Goal: Task Accomplishment & Management: Manage account settings

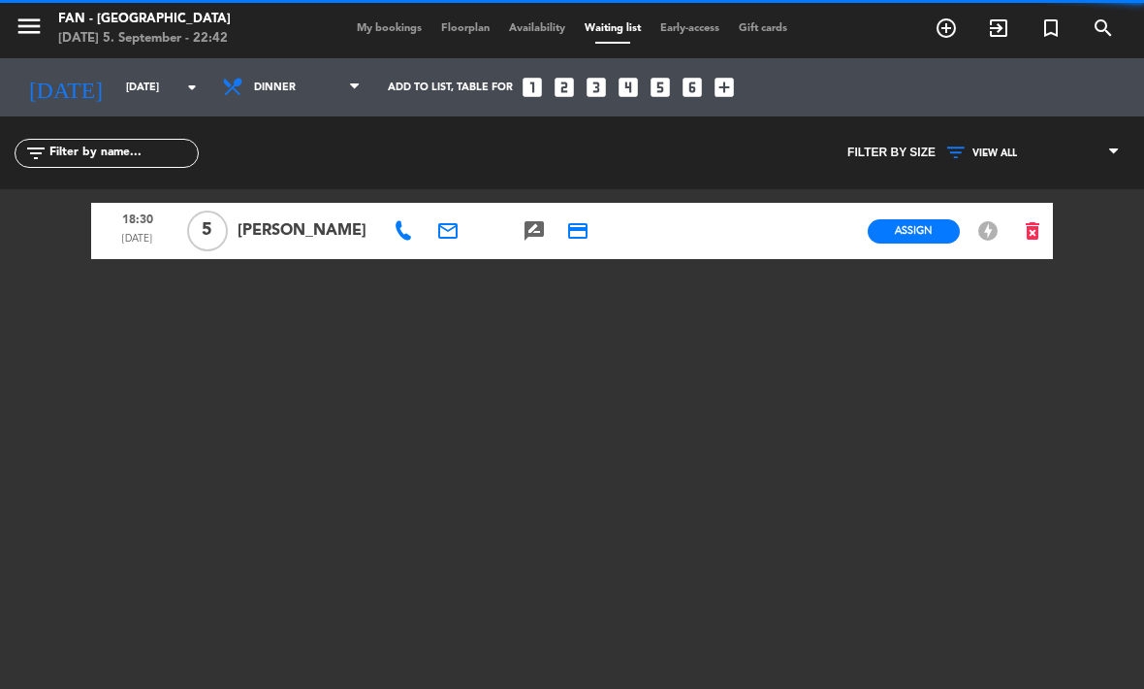
click at [520, 23] on span "Availability" at bounding box center [537, 28] width 76 height 11
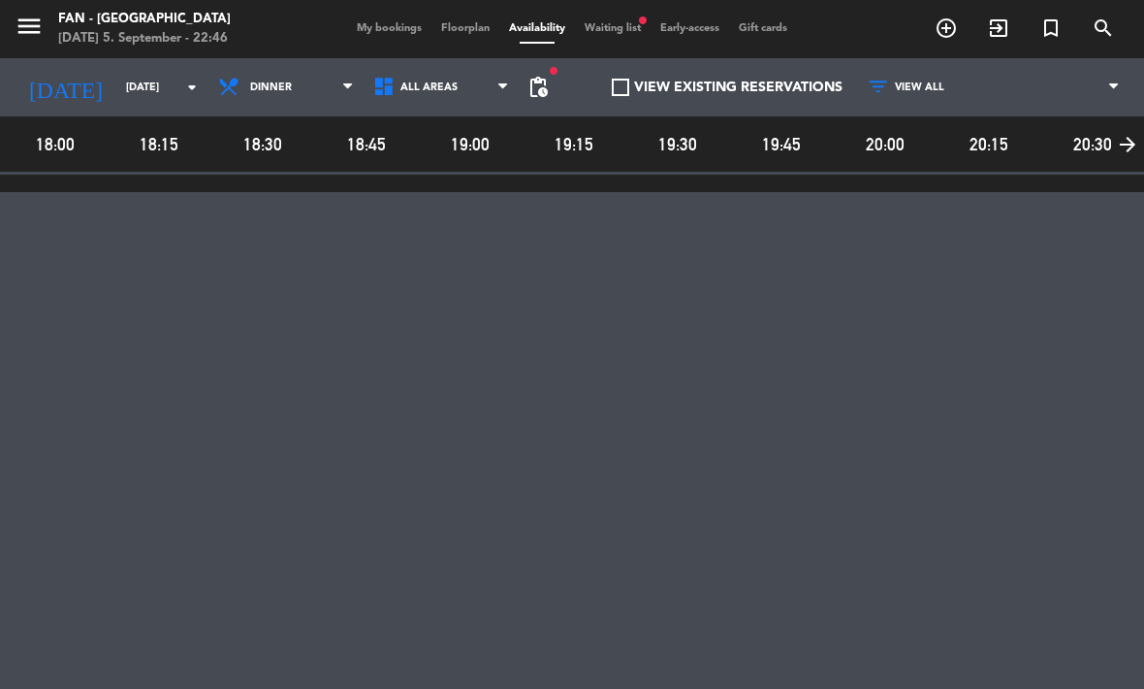
click at [354, 23] on span "My bookings" at bounding box center [389, 28] width 84 height 11
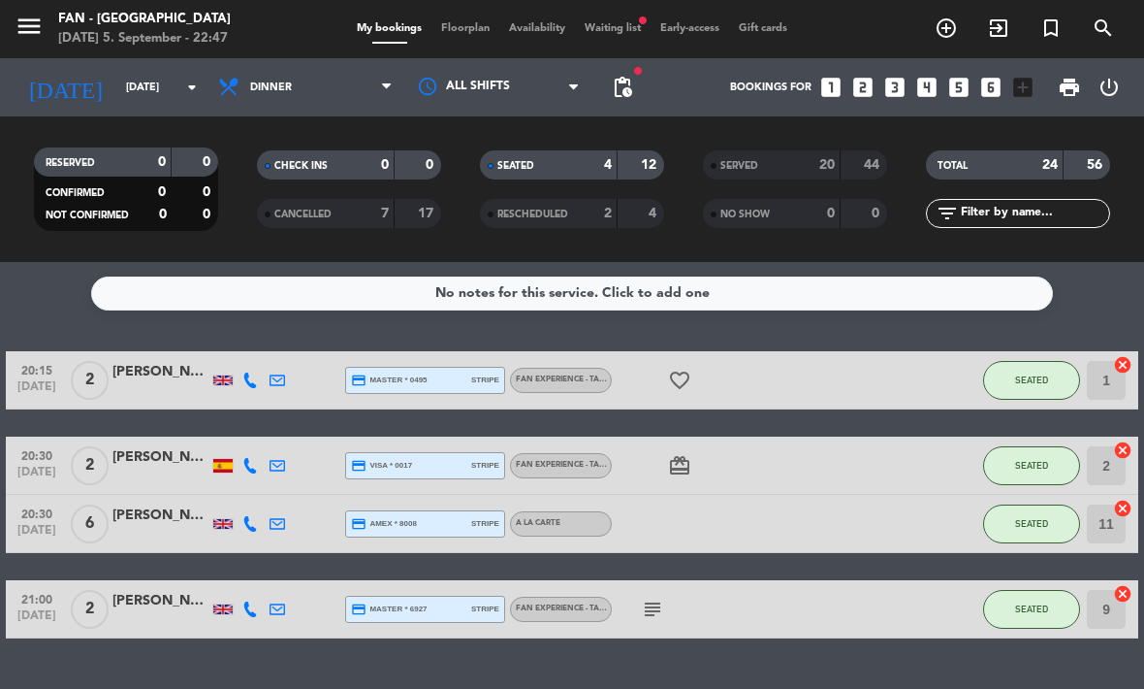
click at [158, 98] on input "[DATE]" at bounding box center [188, 88] width 144 height 32
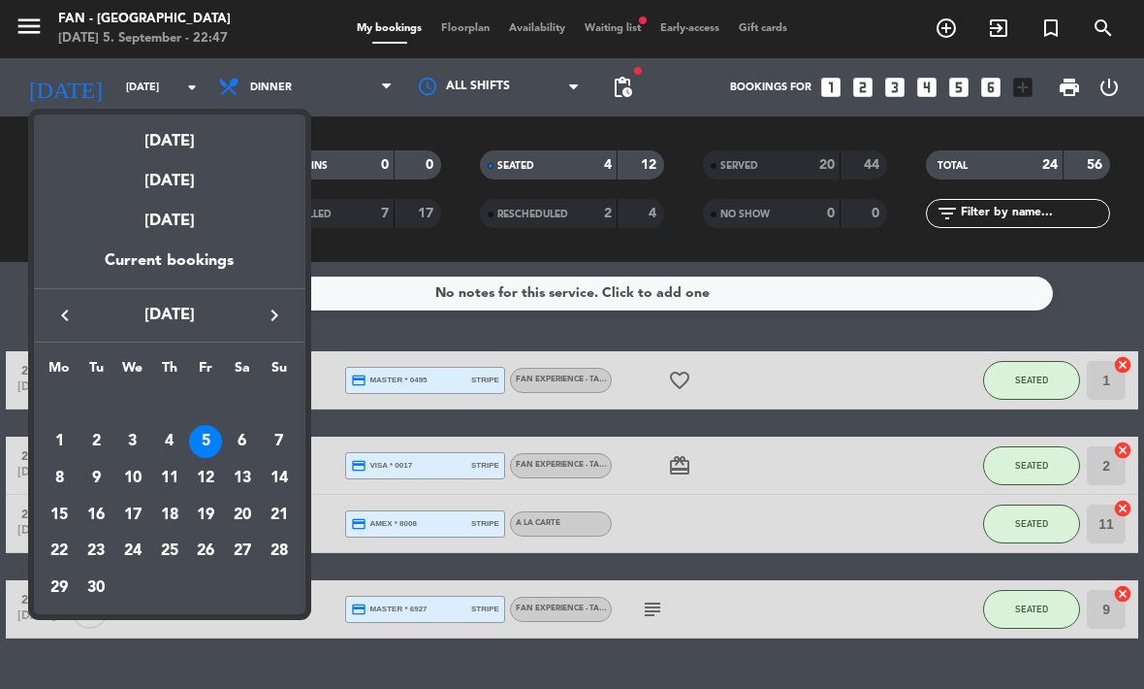
click at [251, 442] on div "6" at bounding box center [242, 441] width 33 height 33
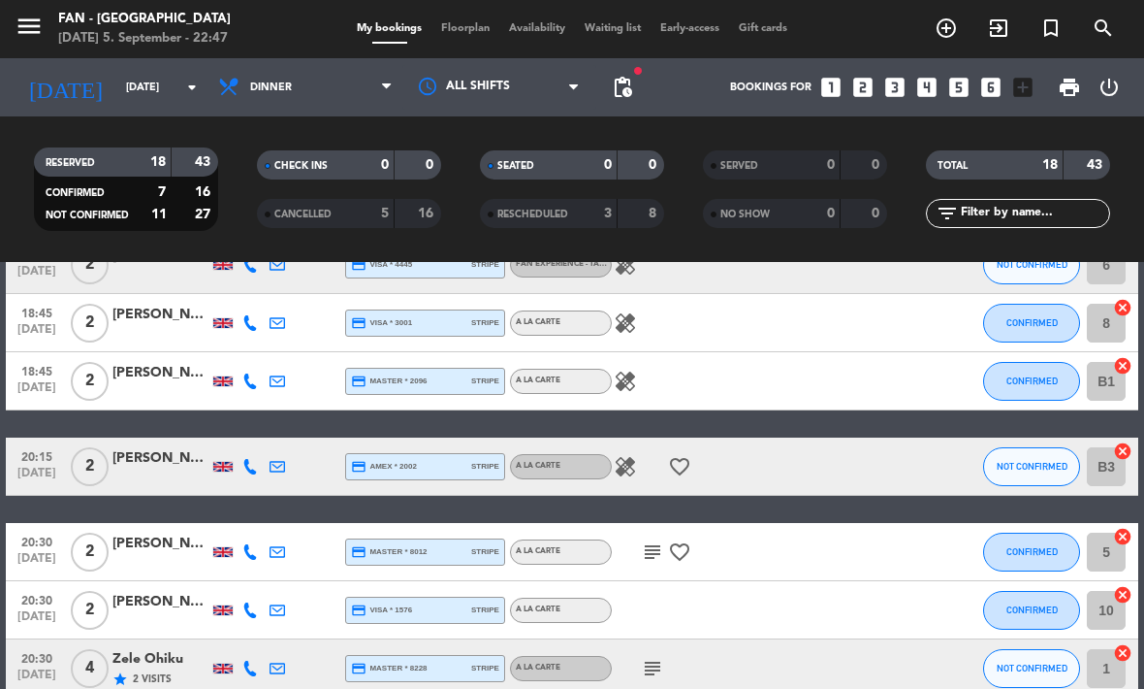
scroll to position [542, 0]
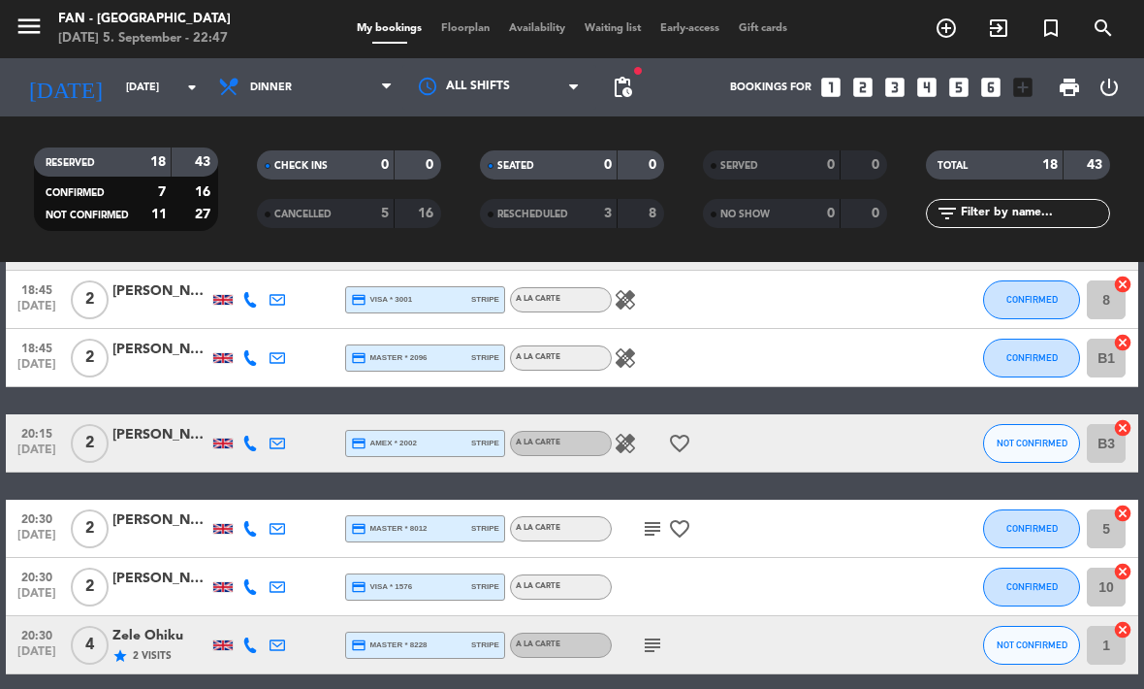
click at [619, 438] on icon "healing" at bounding box center [625, 443] width 23 height 23
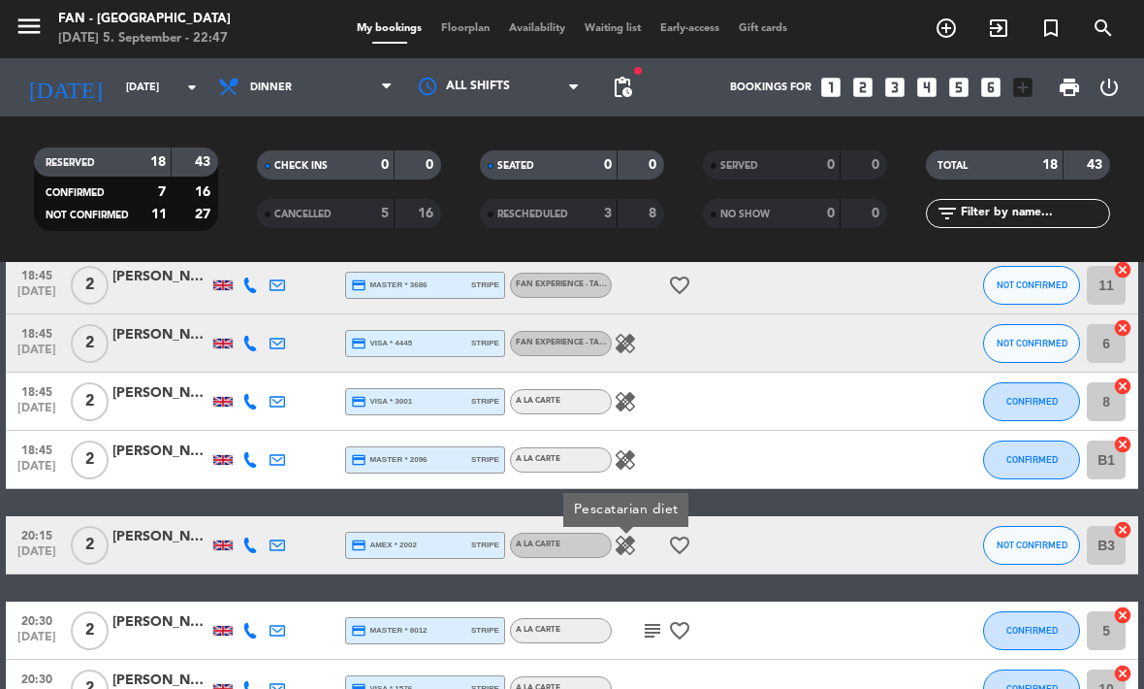
scroll to position [439, 0]
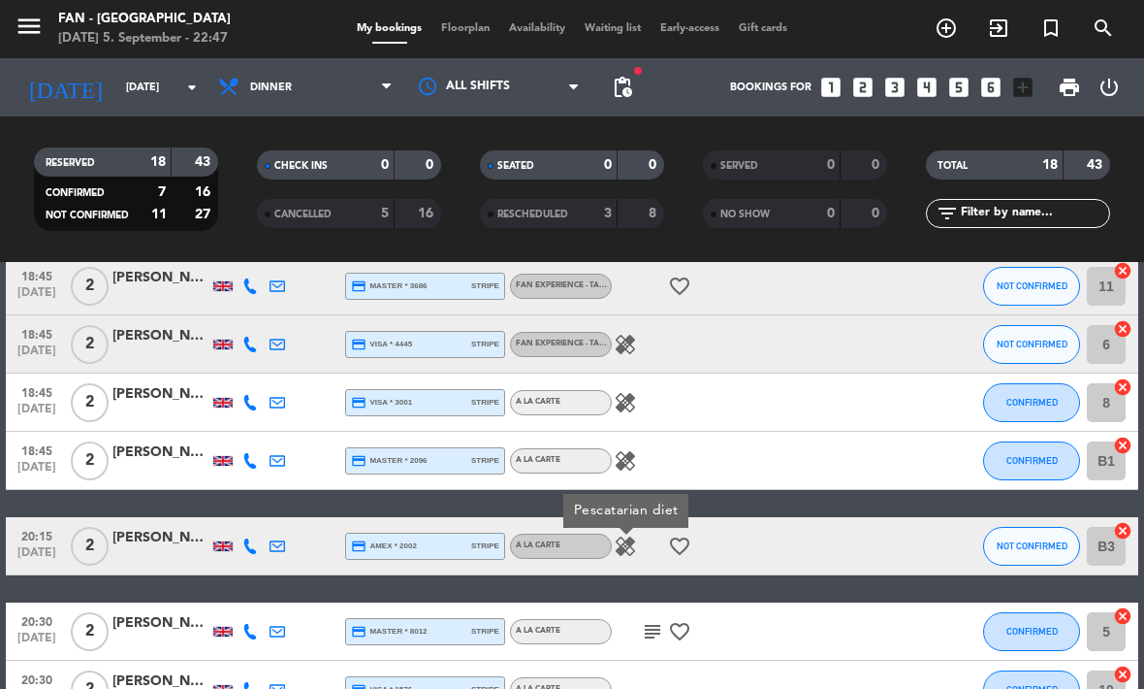
click at [626, 465] on icon "healing" at bounding box center [625, 460] width 23 height 23
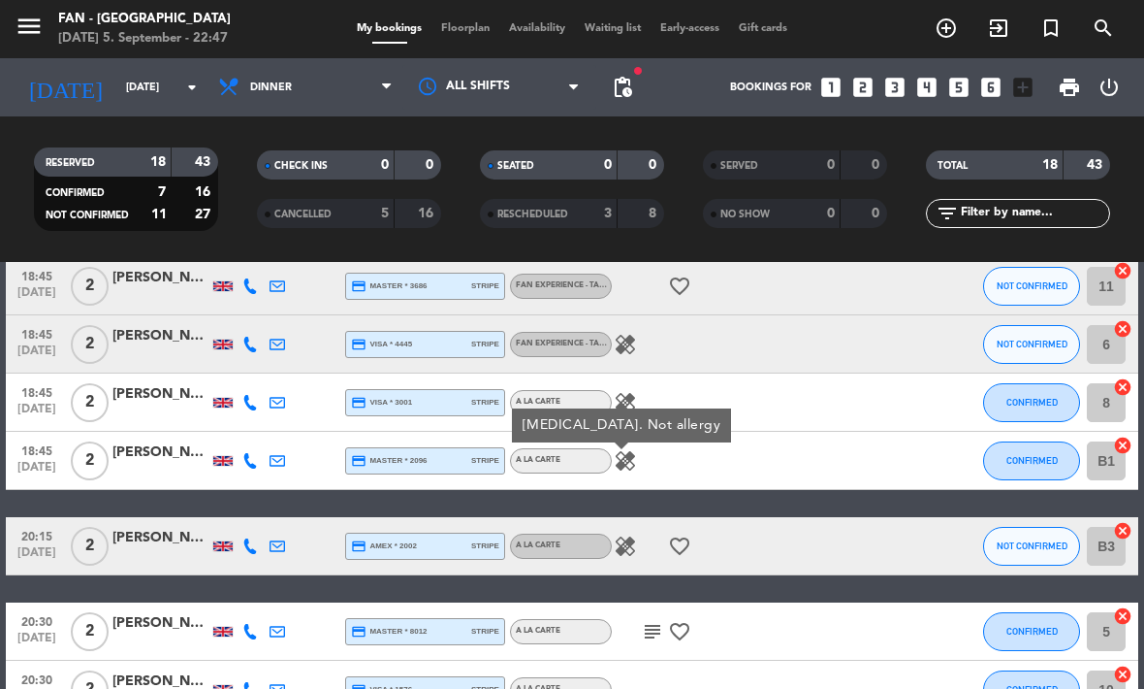
click at [635, 389] on div "healing" at bounding box center [693, 401] width 163 height 57
click at [626, 410] on icon "healing" at bounding box center [625, 402] width 23 height 23
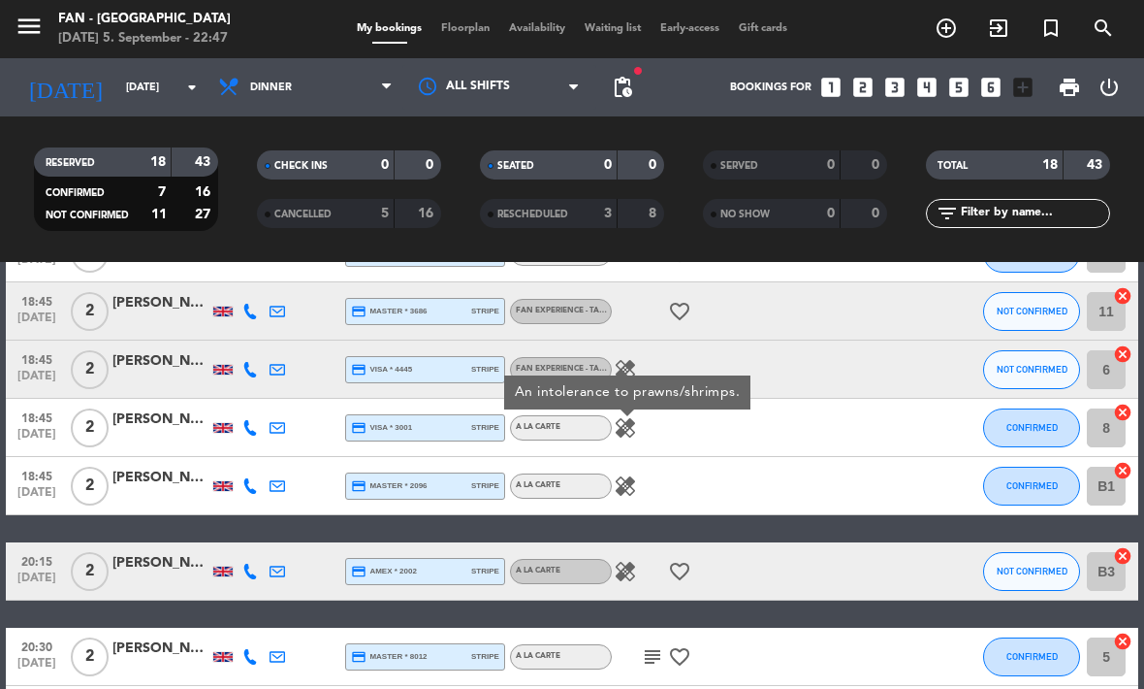
scroll to position [405, 0]
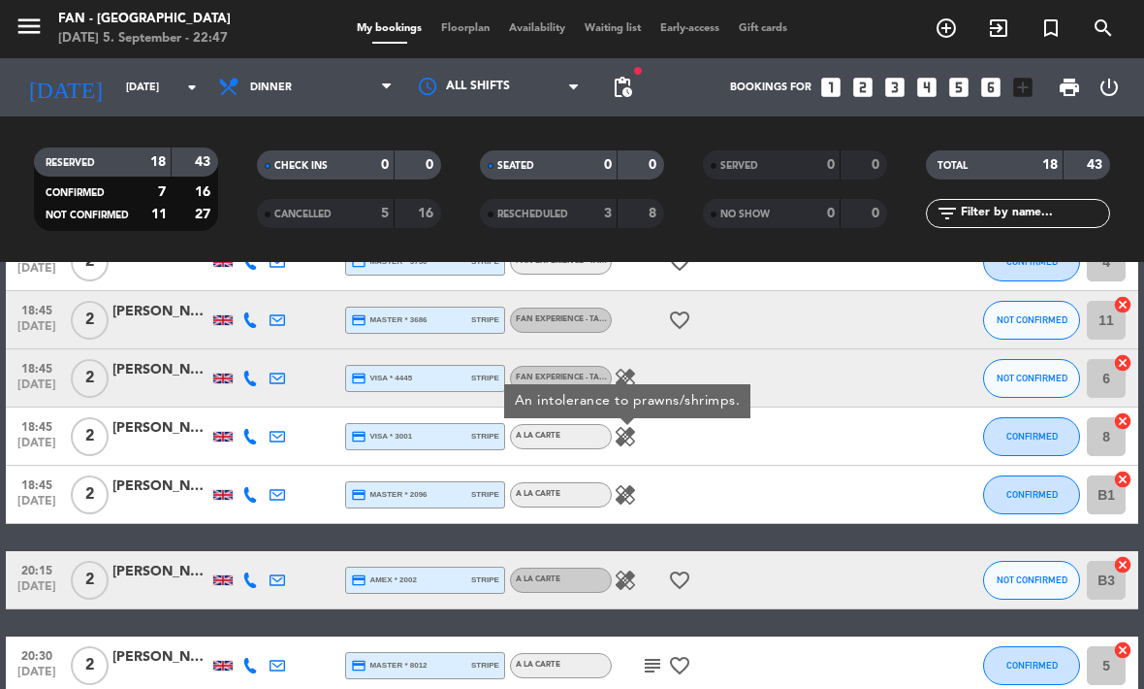
click at [626, 378] on icon "healing" at bounding box center [625, 378] width 23 height 23
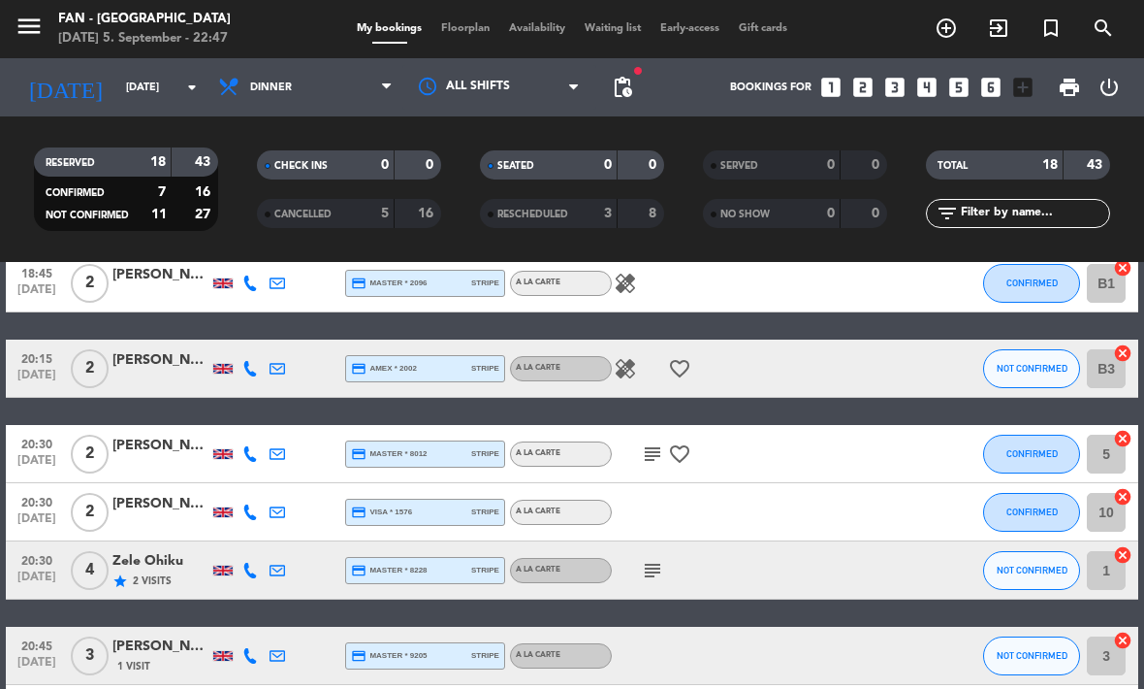
scroll to position [624, 0]
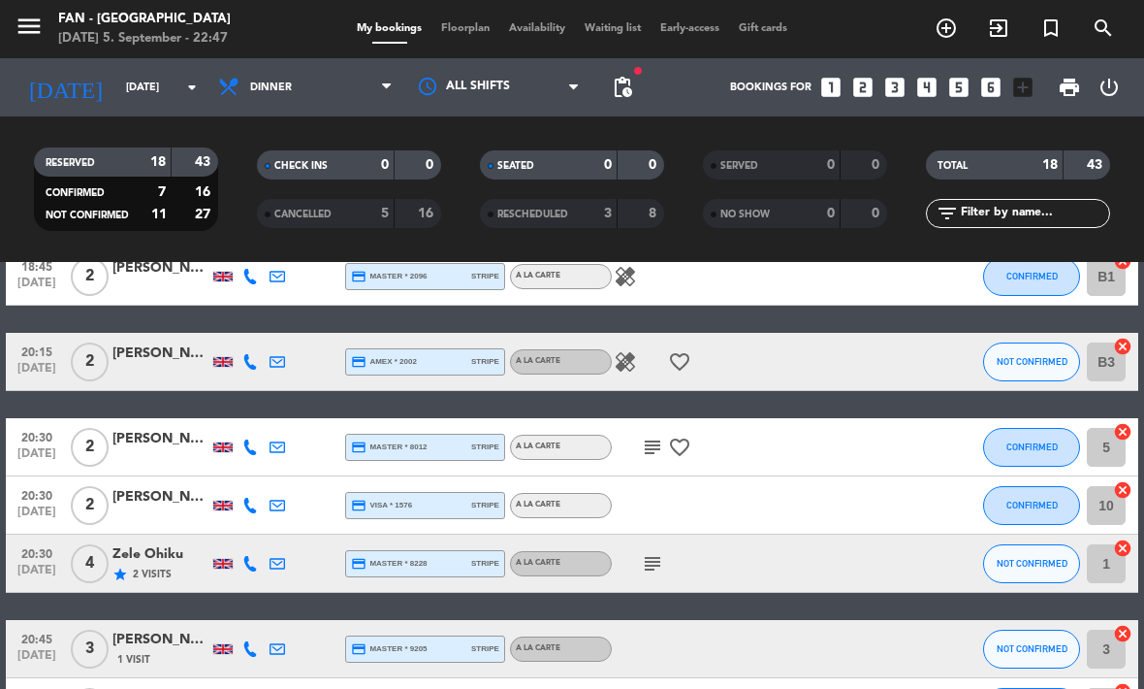
click at [662, 443] on icon "subject" at bounding box center [652, 446] width 23 height 23
click at [662, 553] on icon "subject" at bounding box center [652, 563] width 23 height 23
click at [688, 446] on icon "favorite_border" at bounding box center [679, 446] width 23 height 23
click at [679, 364] on icon "favorite_border" at bounding box center [679, 361] width 23 height 23
click at [633, 565] on div "subject" at bounding box center [693, 562] width 163 height 57
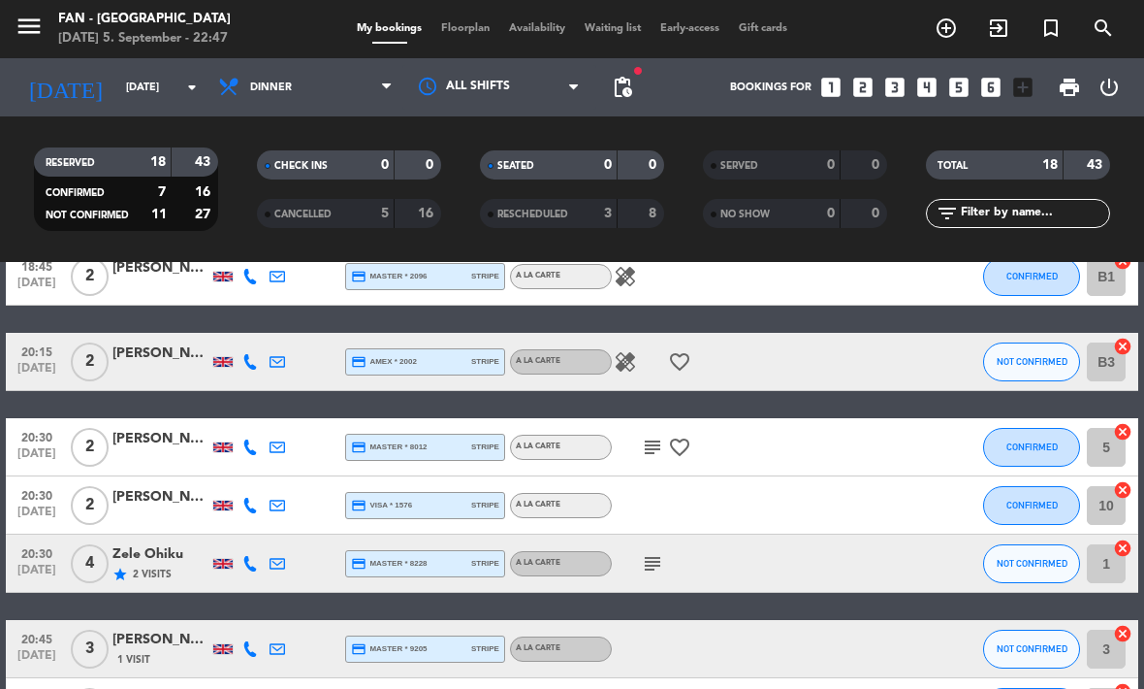
click at [647, 563] on icon "subject" at bounding box center [652, 563] width 23 height 23
click at [716, 627] on div at bounding box center [693, 648] width 163 height 57
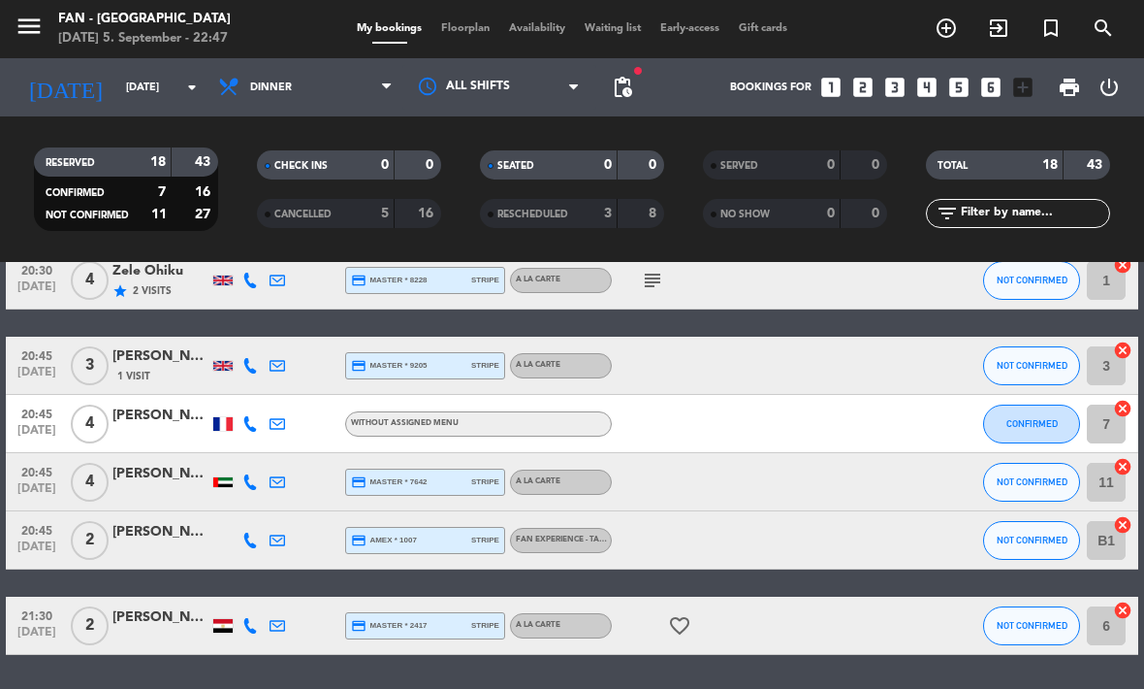
scroll to position [906, 0]
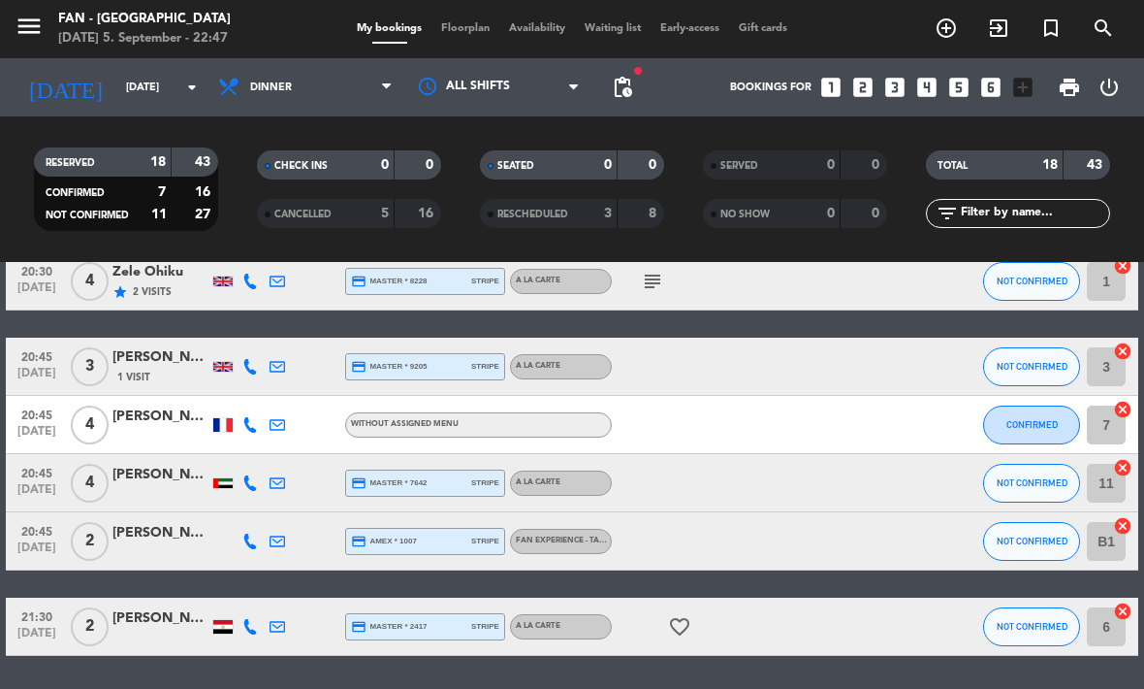
click at [688, 617] on icon "favorite_border" at bounding box center [679, 626] width 23 height 23
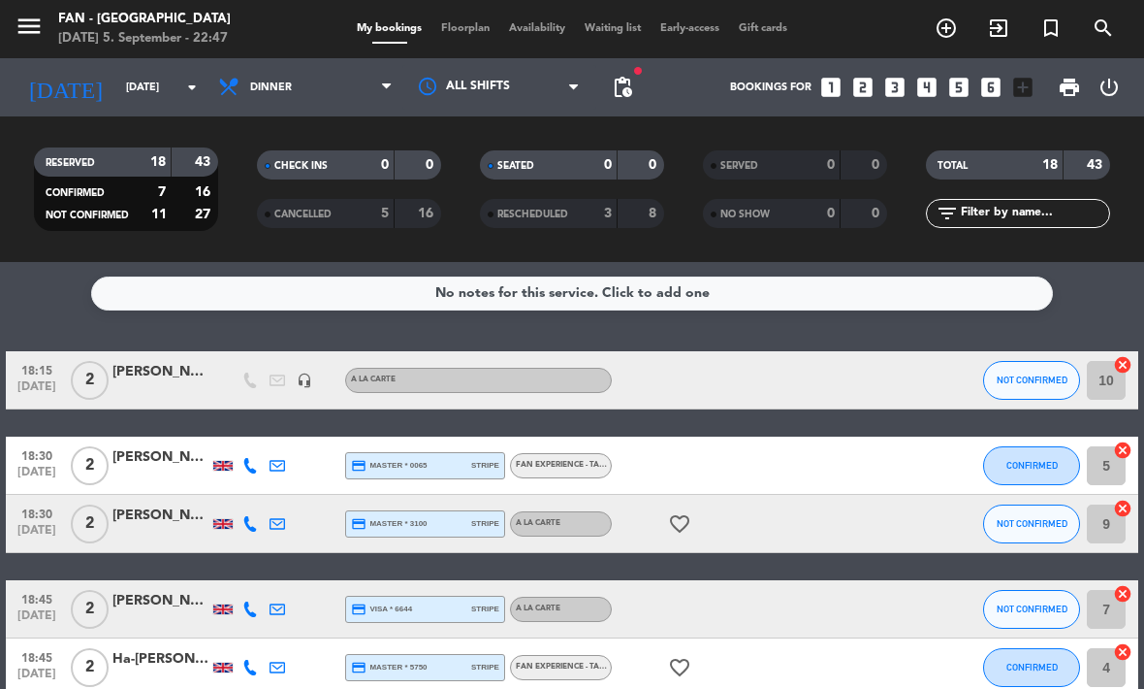
scroll to position [0, 0]
click at [349, 84] on span "Dinner" at bounding box center [306, 87] width 194 height 43
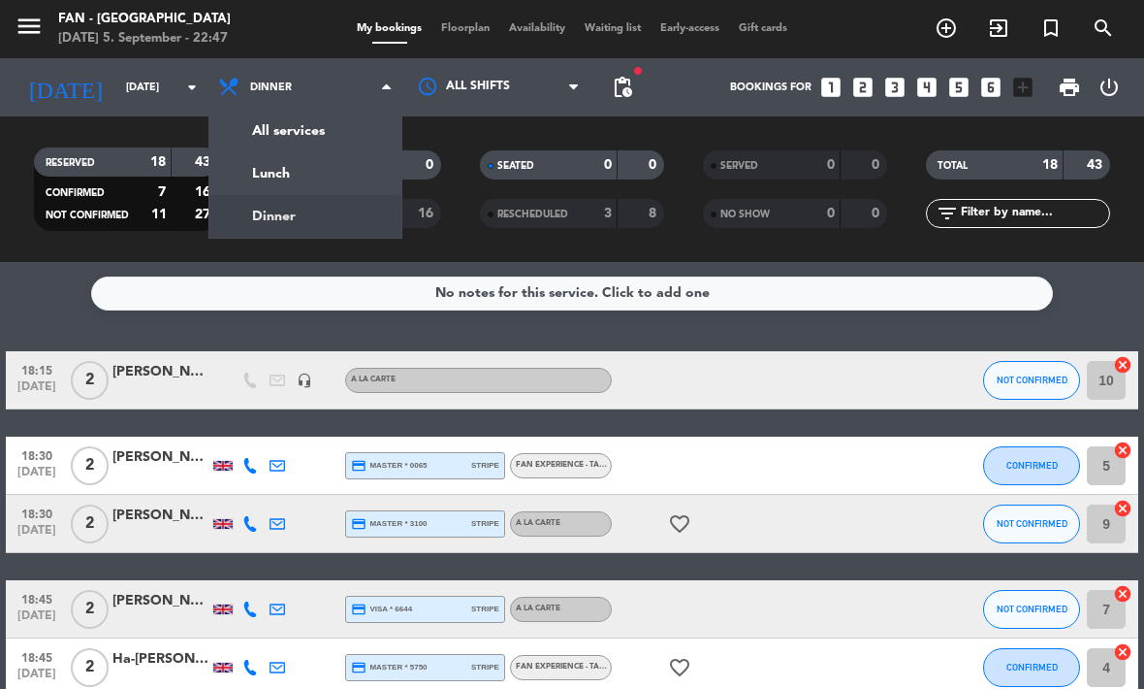
click at [352, 187] on div "menu Fan - [GEOGRAPHIC_DATA] [DATE] 5. September - 22:47 My bookings Floorplan …" at bounding box center [572, 131] width 1144 height 262
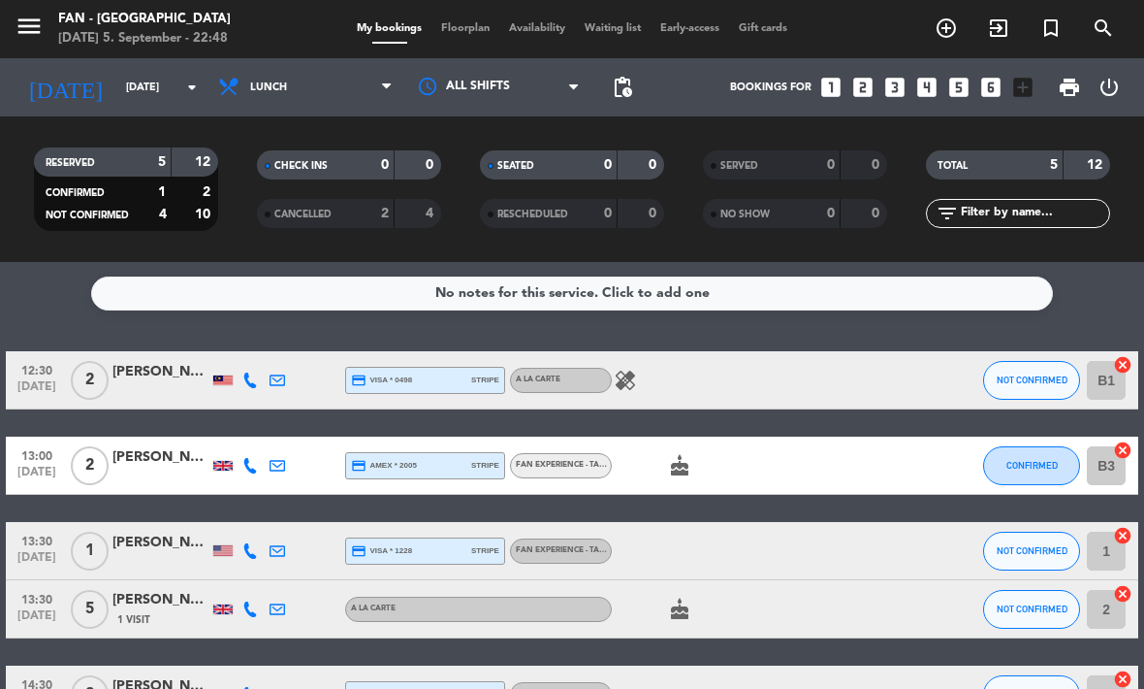
click at [157, 95] on input "[DATE]" at bounding box center [188, 88] width 144 height 32
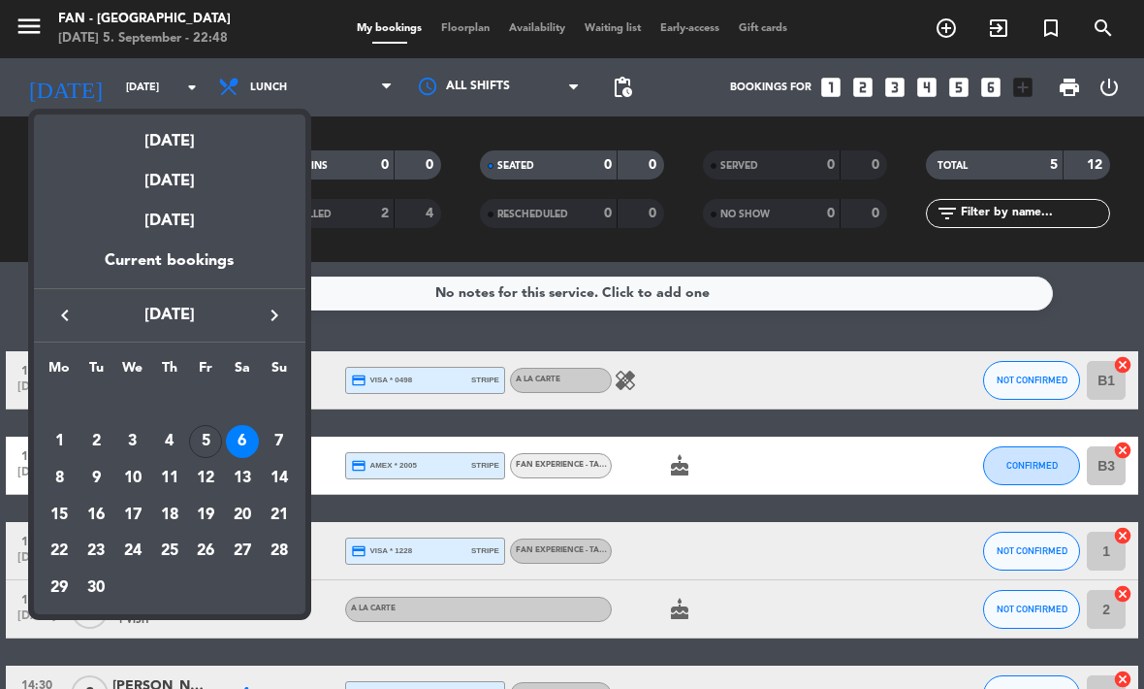
click at [208, 442] on div "5" at bounding box center [205, 441] width 33 height 33
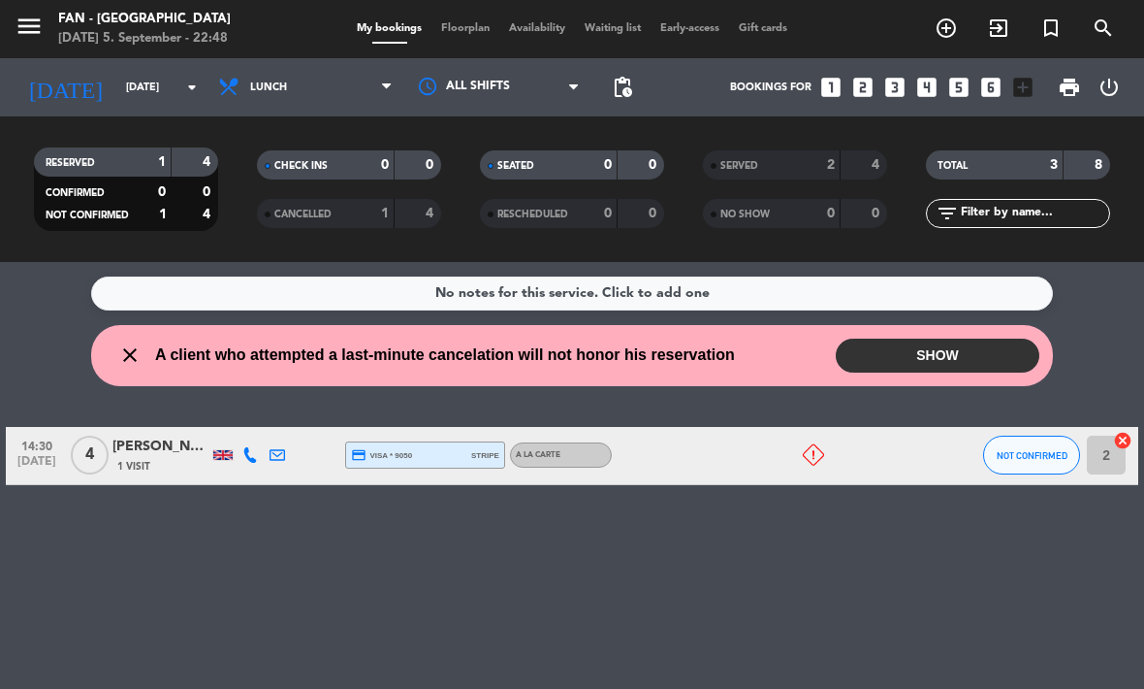
click at [164, 89] on input "[DATE]" at bounding box center [188, 88] width 144 height 32
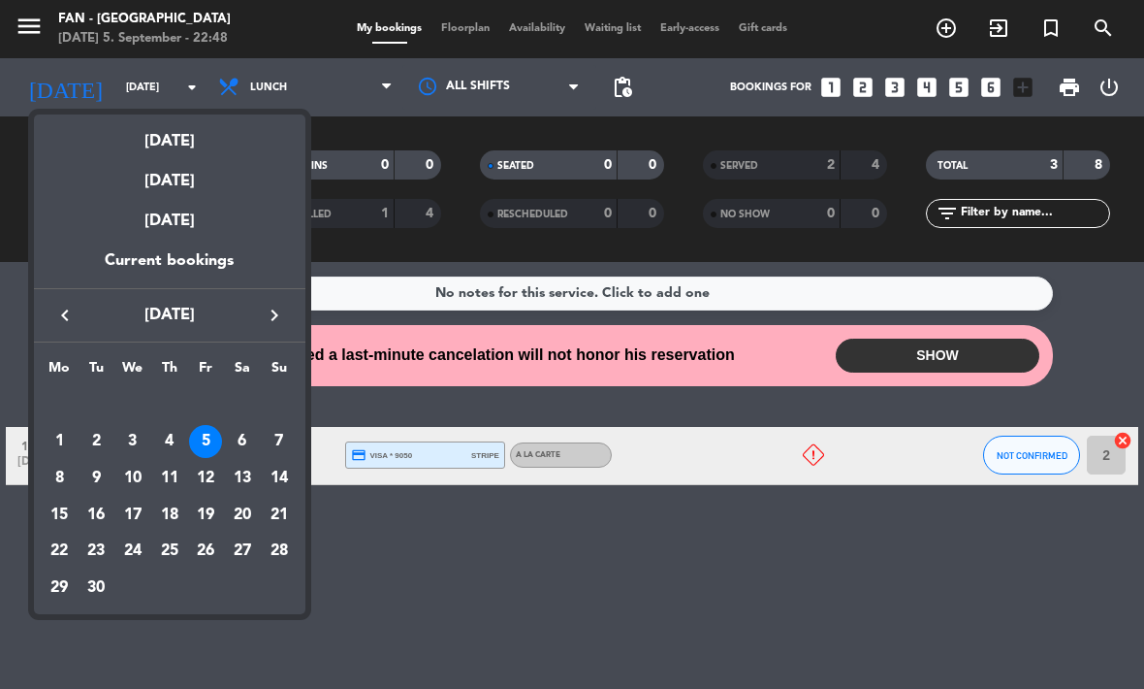
click at [243, 449] on div "6" at bounding box center [242, 441] width 33 height 33
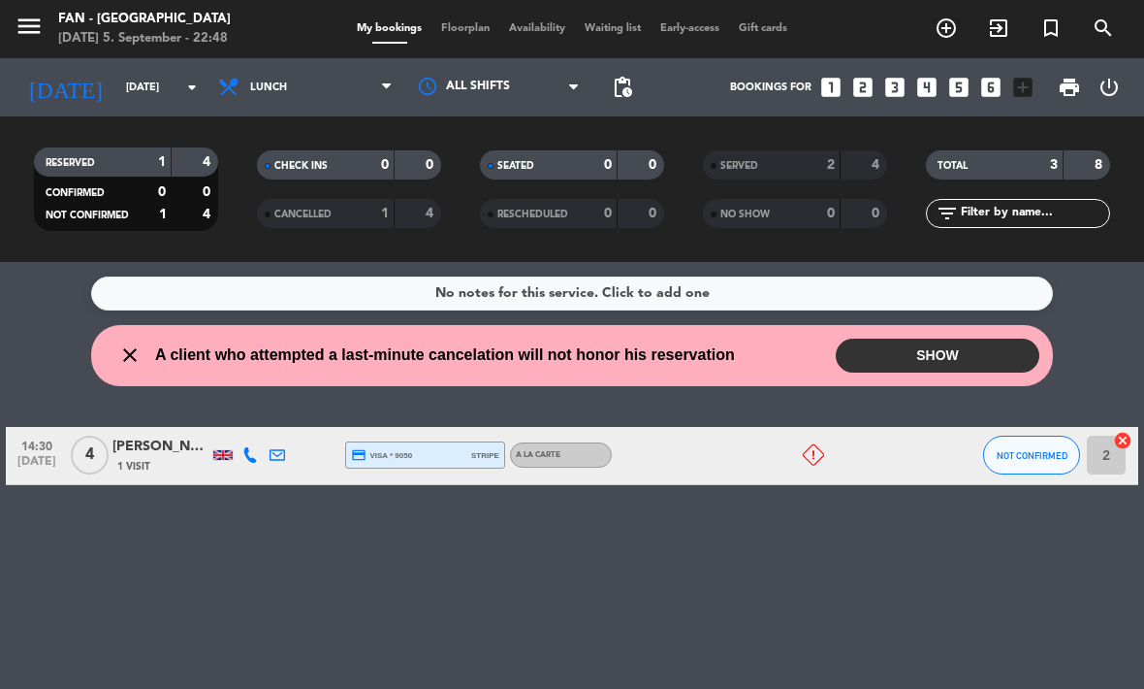
type input "[DATE]"
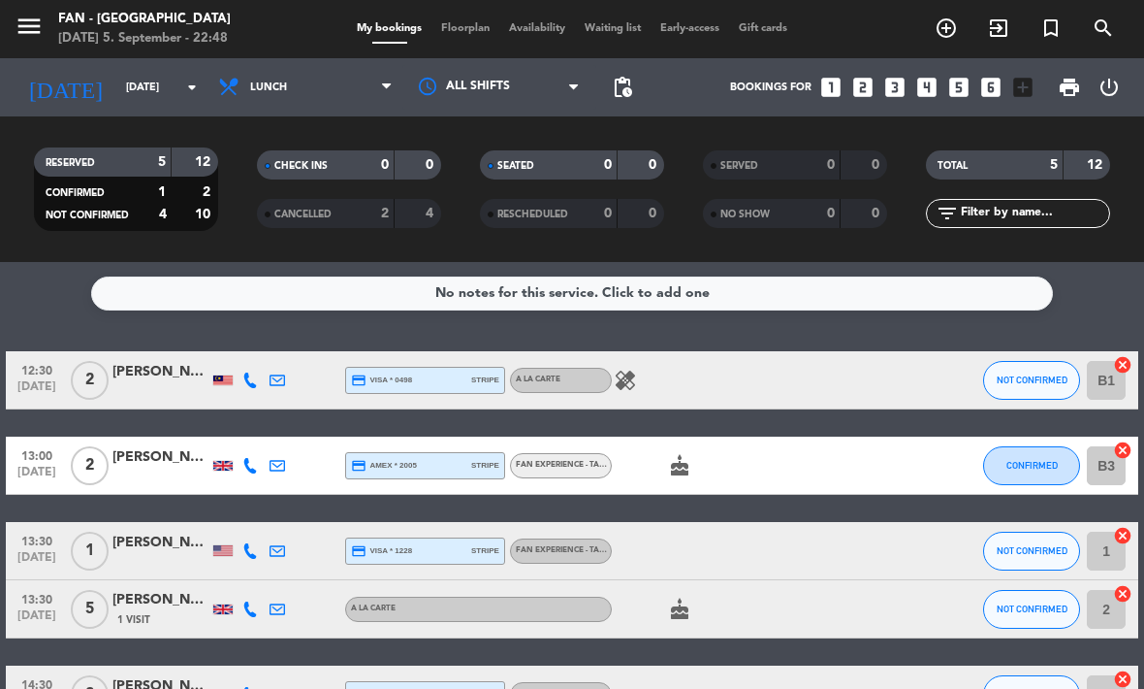
click at [458, 27] on span "Floorplan" at bounding box center [466, 28] width 68 height 11
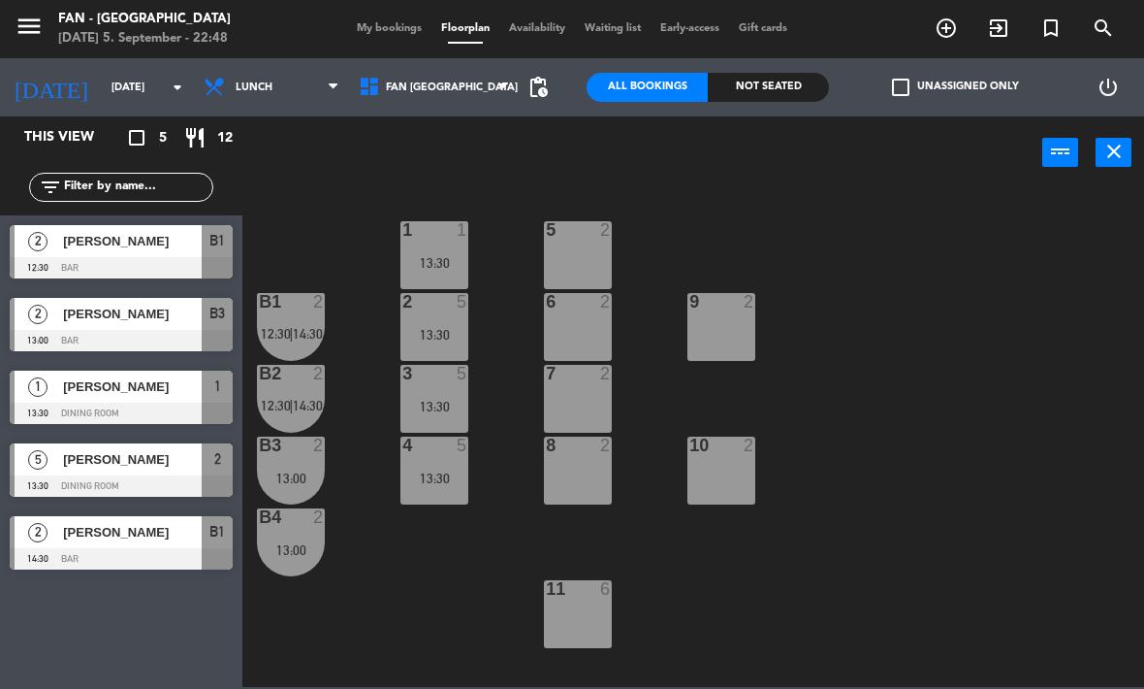
click at [443, 402] on div "13:30" at bounding box center [435, 407] width 68 height 14
click at [721, 619] on div "1 1 13:30 5 2 B1 2 12:30 | 14:30 2 5 13:30 9 2 6 2 B2 2 12:30 | 14:30 3 5 13:30…" at bounding box center [699, 436] width 890 height 499
click at [446, 395] on div "3 5 13:30" at bounding box center [435, 399] width 68 height 68
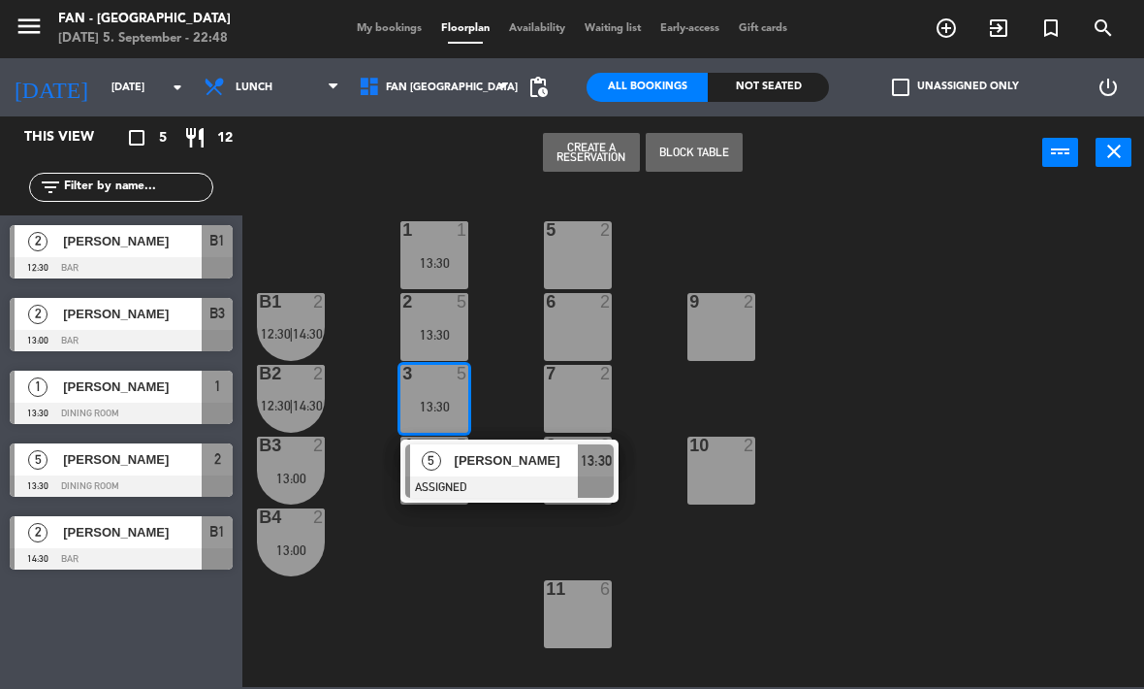
click at [594, 614] on div "11 6" at bounding box center [578, 614] width 68 height 68
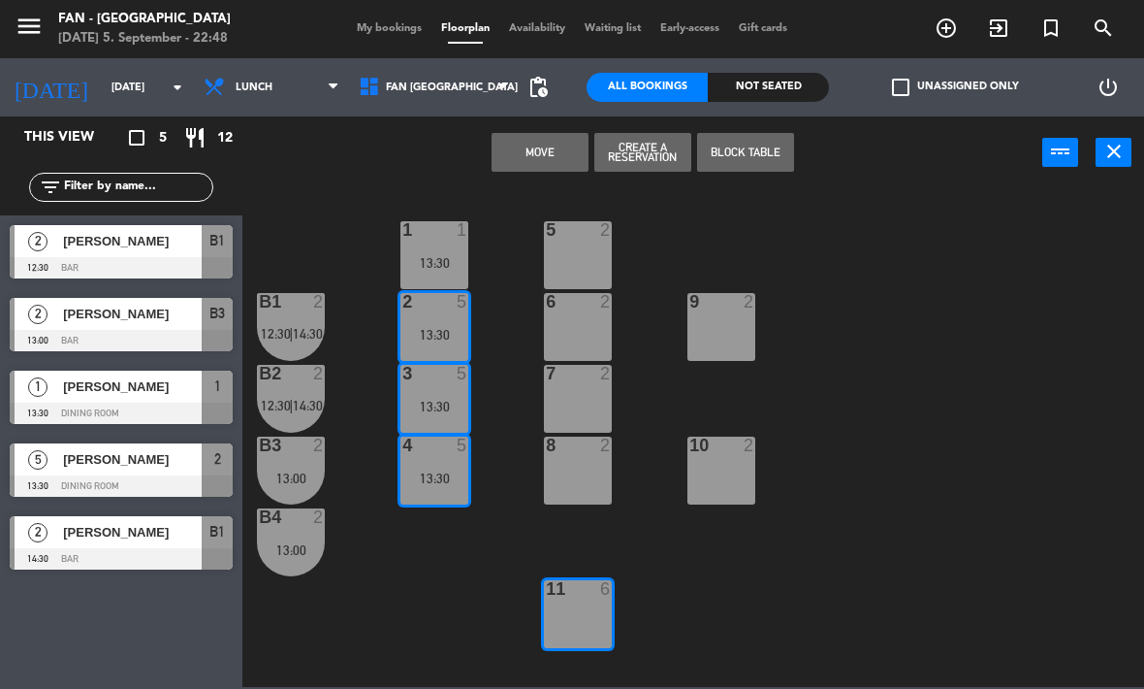
click at [544, 151] on button "Move" at bounding box center [540, 152] width 97 height 39
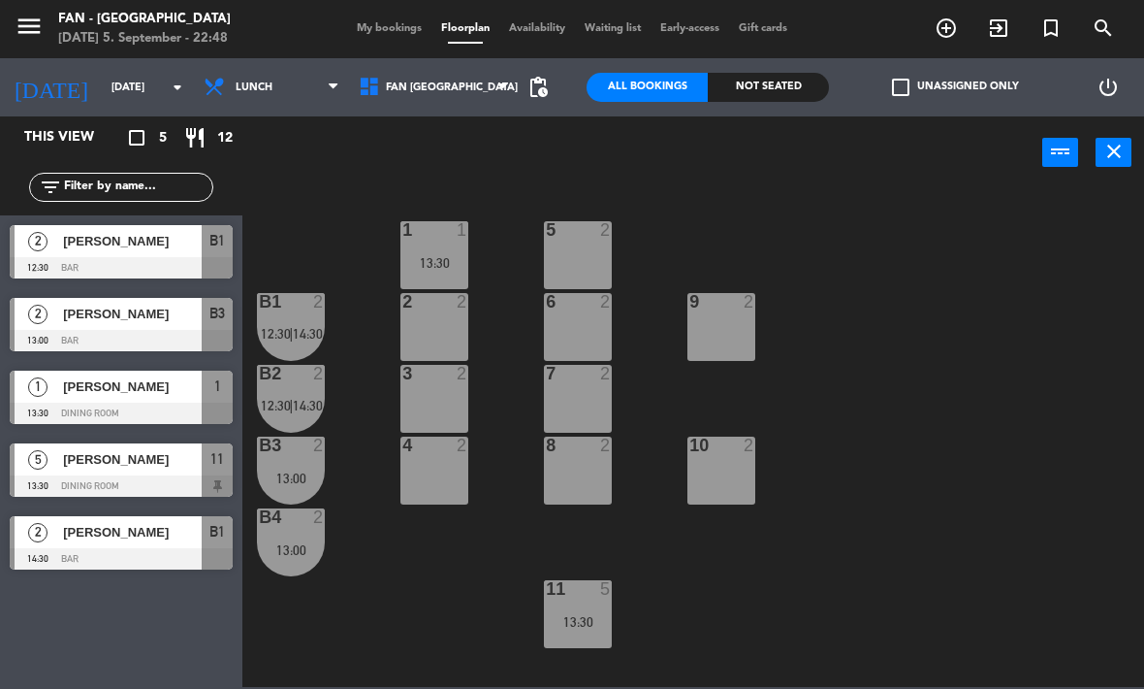
click at [122, 82] on input "[DATE]" at bounding box center [174, 88] width 144 height 32
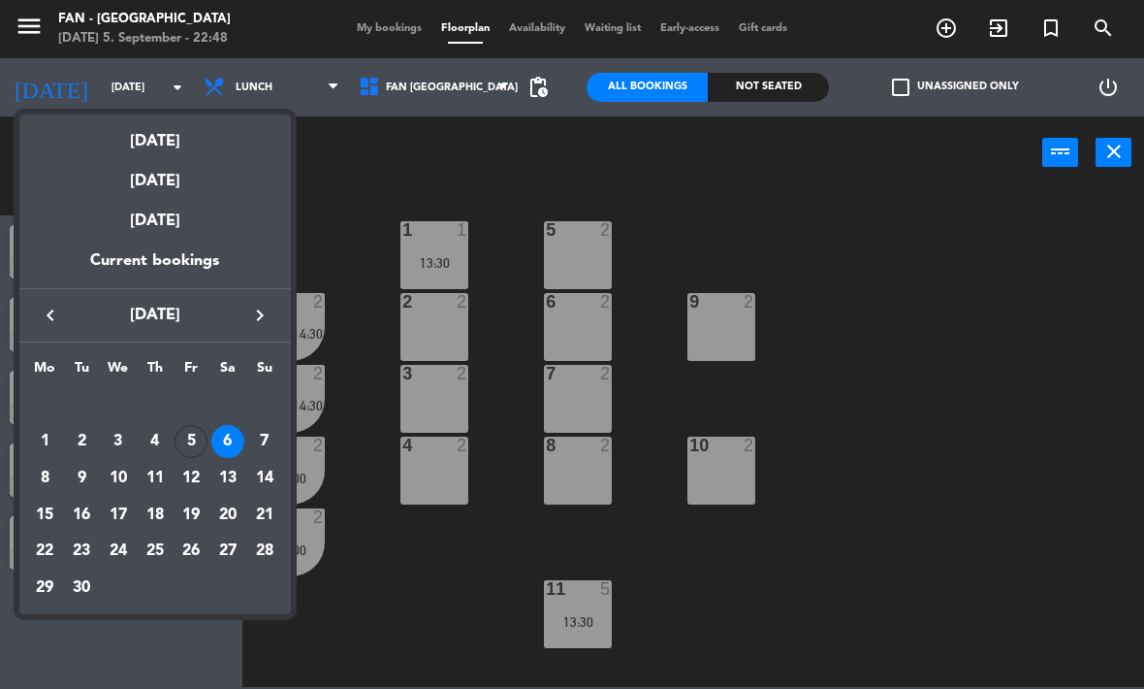
click at [197, 434] on div "5" at bounding box center [191, 441] width 33 height 33
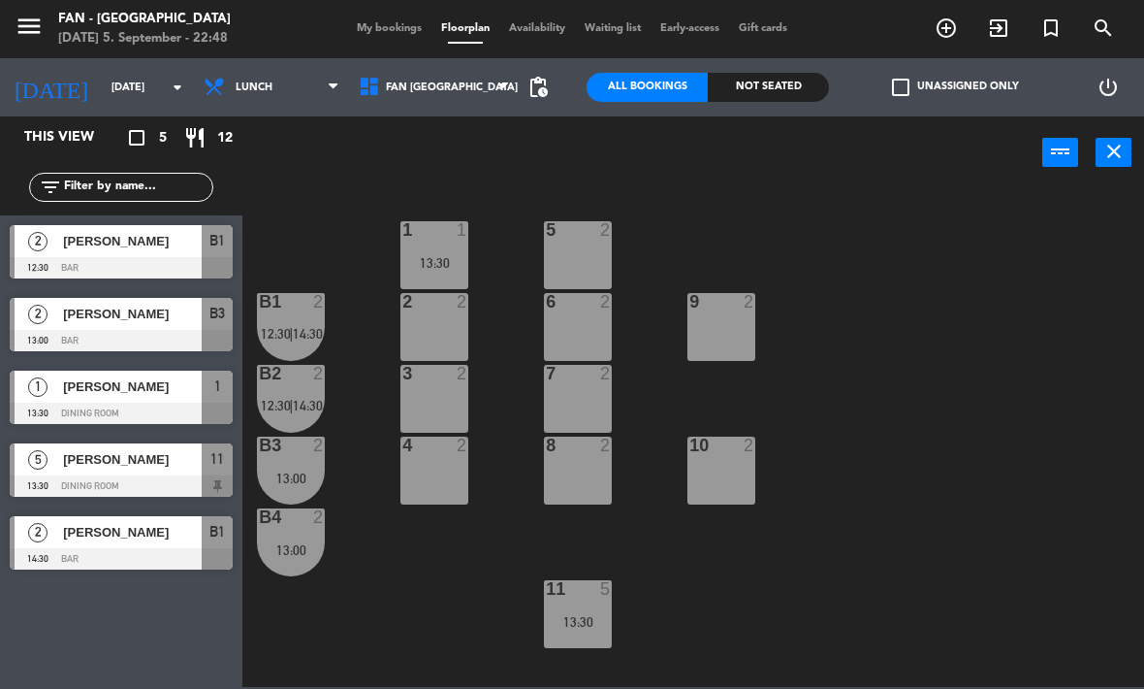
type input "[DATE]"
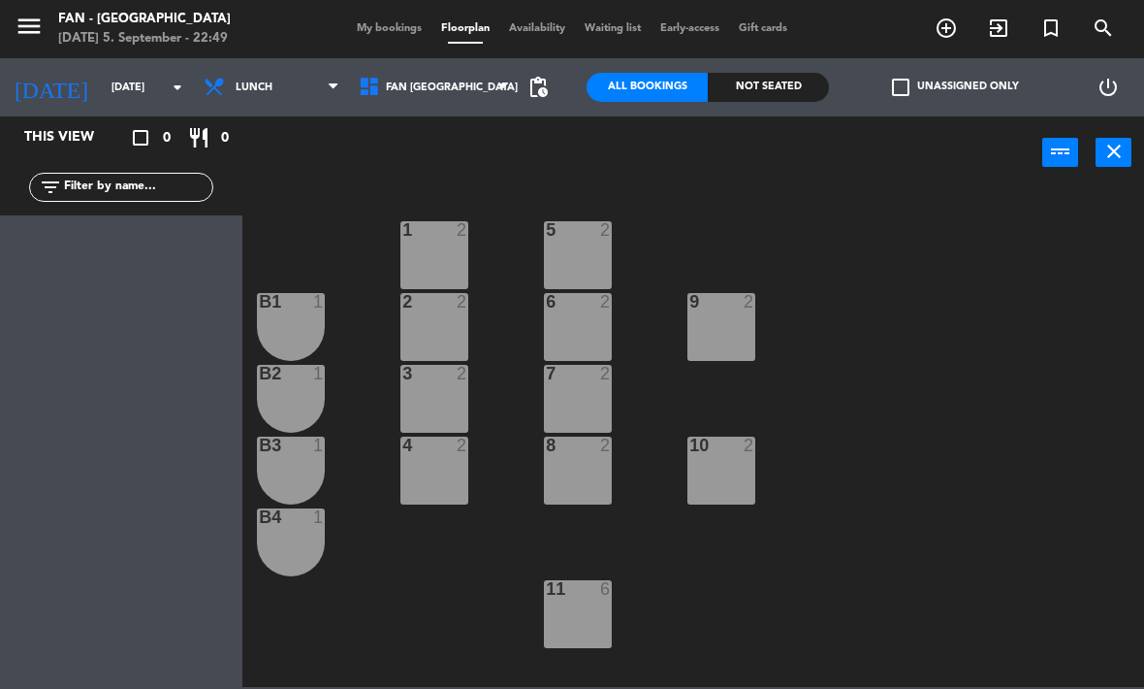
click at [124, 80] on input "[DATE]" at bounding box center [174, 88] width 144 height 32
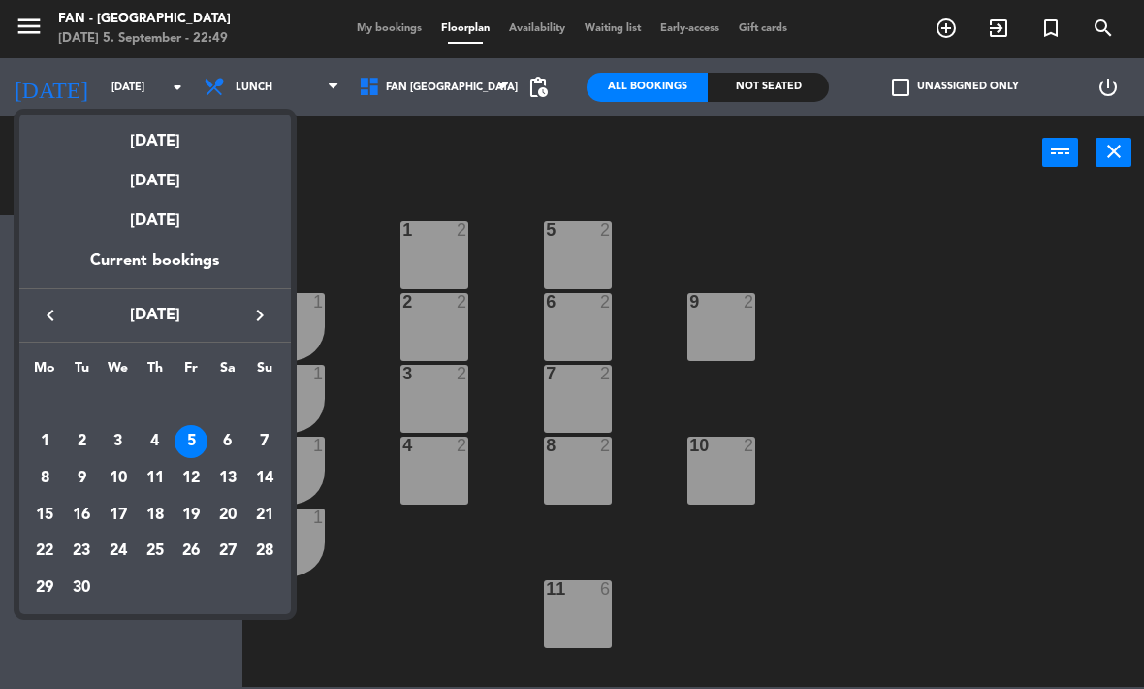
click at [338, 208] on div at bounding box center [572, 344] width 1144 height 689
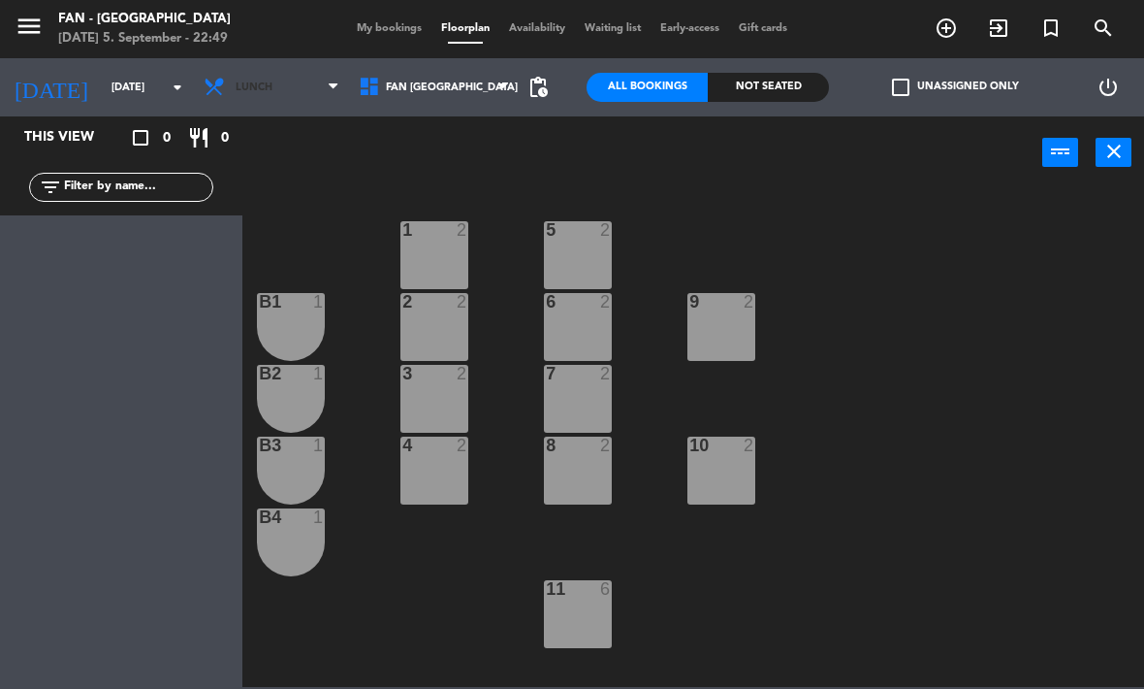
click at [253, 88] on span "Lunch" at bounding box center [254, 87] width 37 height 13
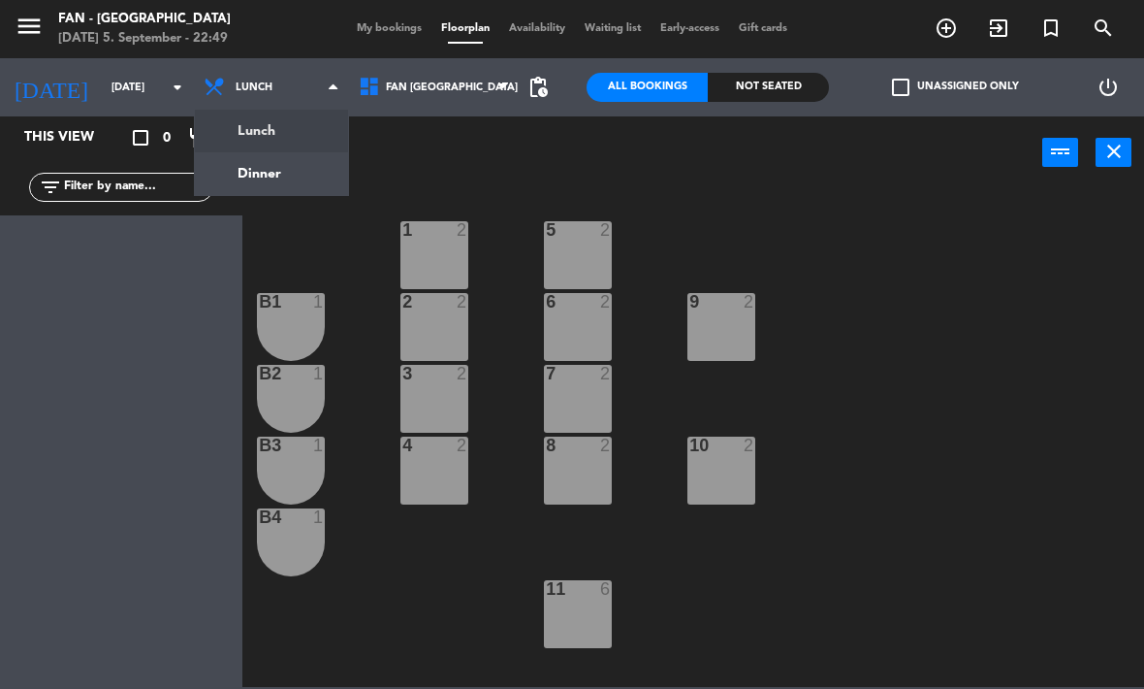
click at [238, 168] on ng-component "menu Fan - [GEOGRAPHIC_DATA] [DATE] 5. September - 22:49 My bookings Floorplan …" at bounding box center [572, 343] width 1144 height 687
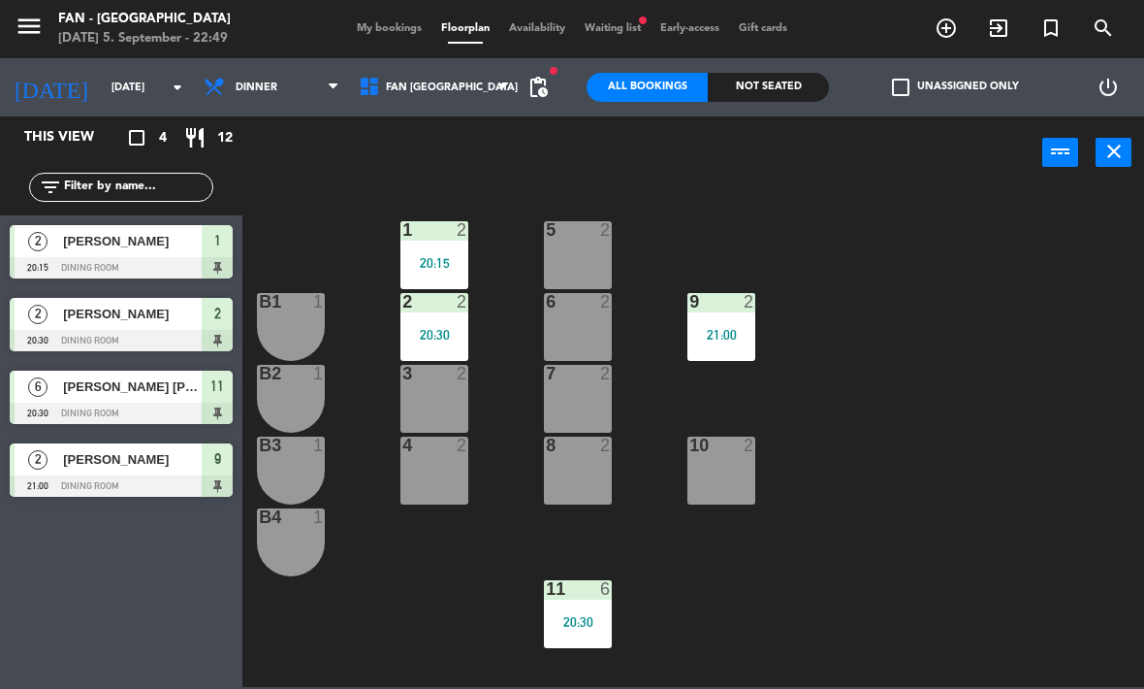
click at [420, 312] on div "2 2" at bounding box center [435, 302] width 68 height 19
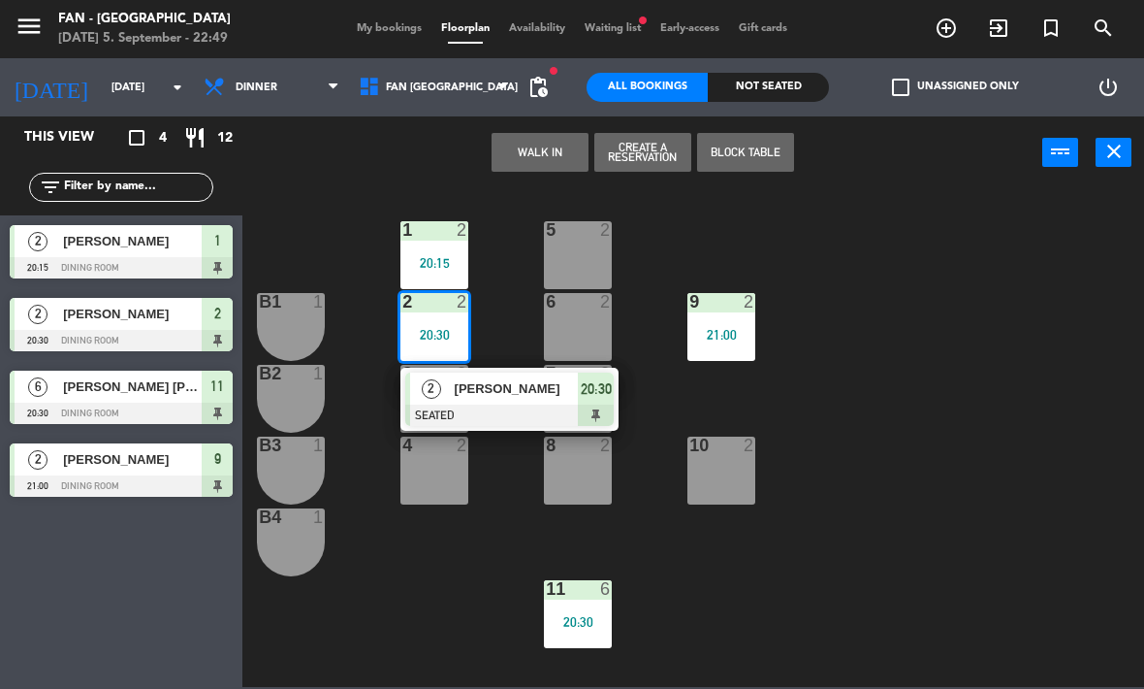
click at [494, 410] on div at bounding box center [509, 414] width 209 height 21
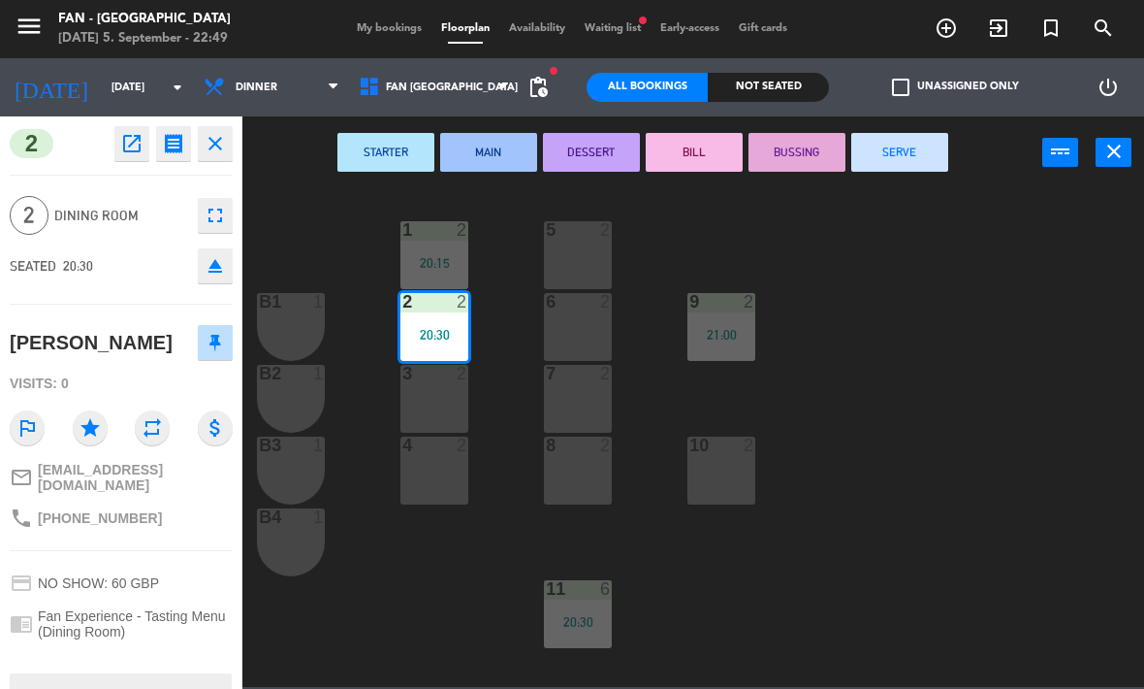
click at [900, 147] on button "SERVE" at bounding box center [899, 152] width 97 height 39
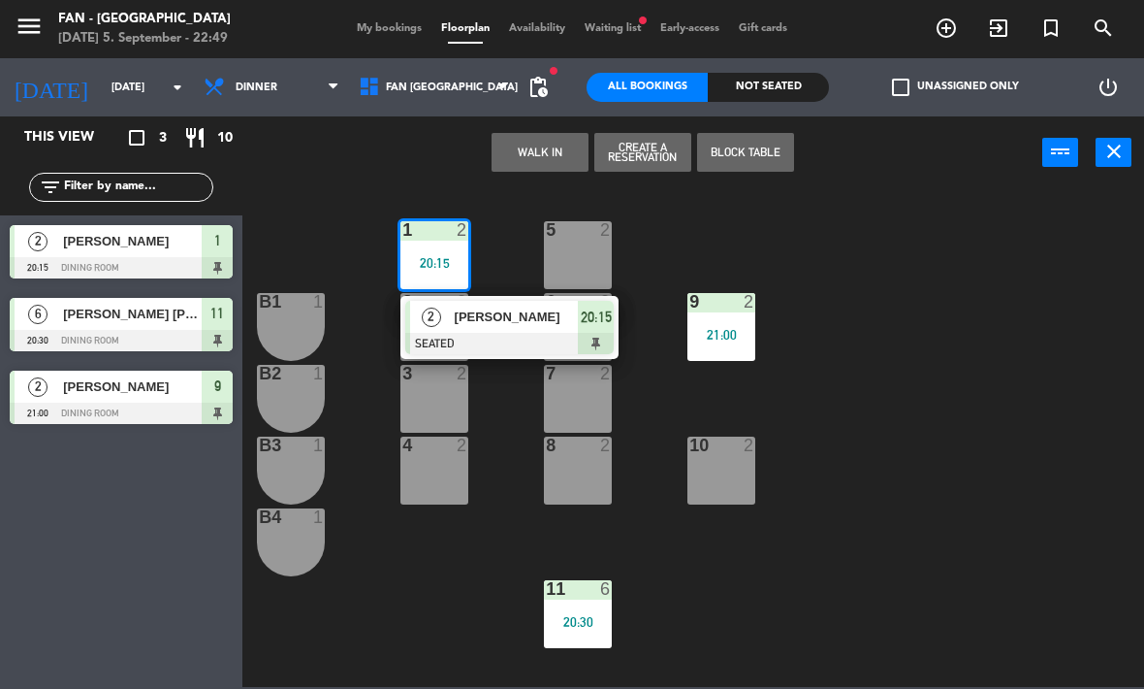
click at [528, 340] on div at bounding box center [509, 343] width 209 height 21
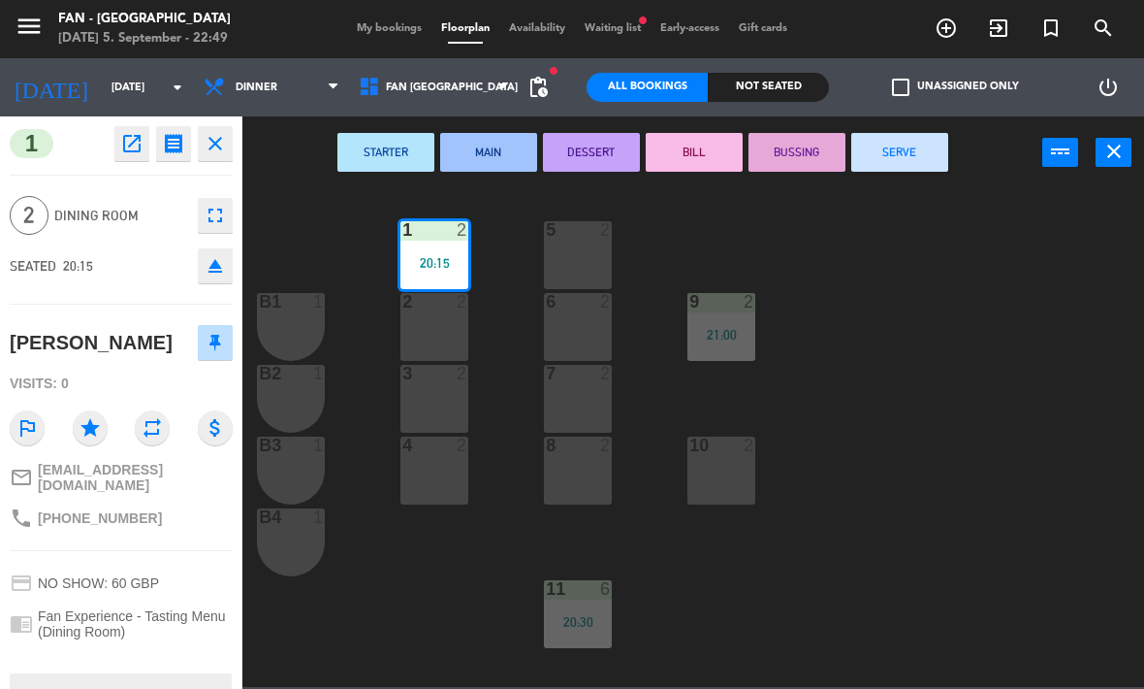
click at [904, 149] on button "SERVE" at bounding box center [899, 152] width 97 height 39
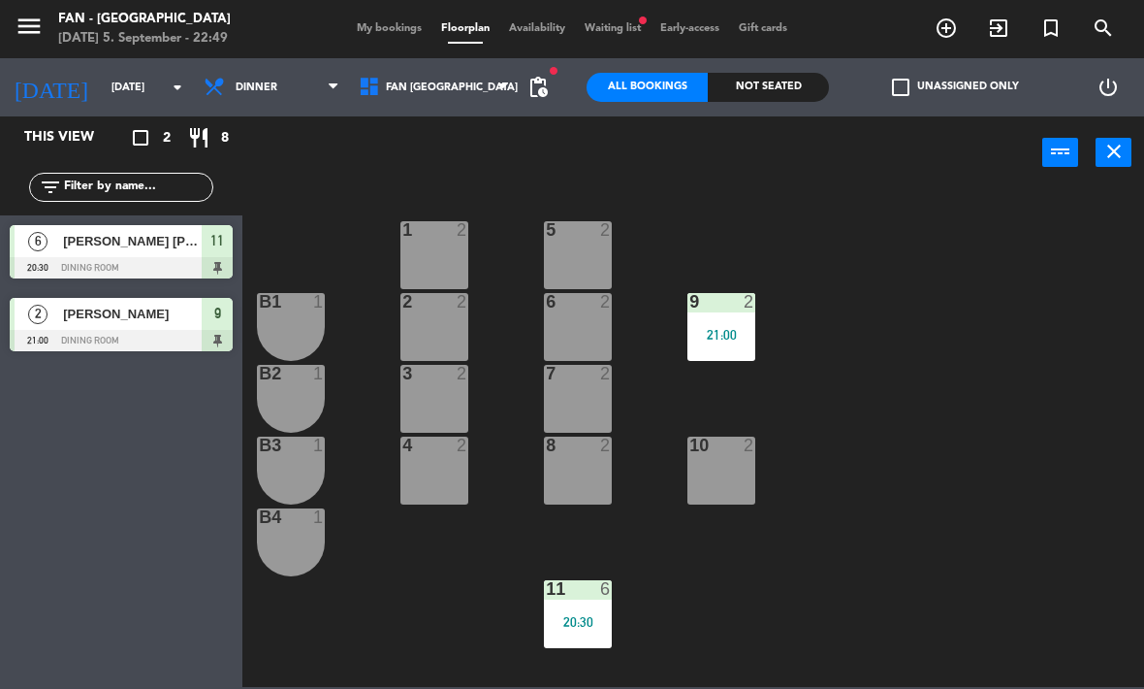
click at [717, 328] on div "21:00" at bounding box center [722, 335] width 68 height 14
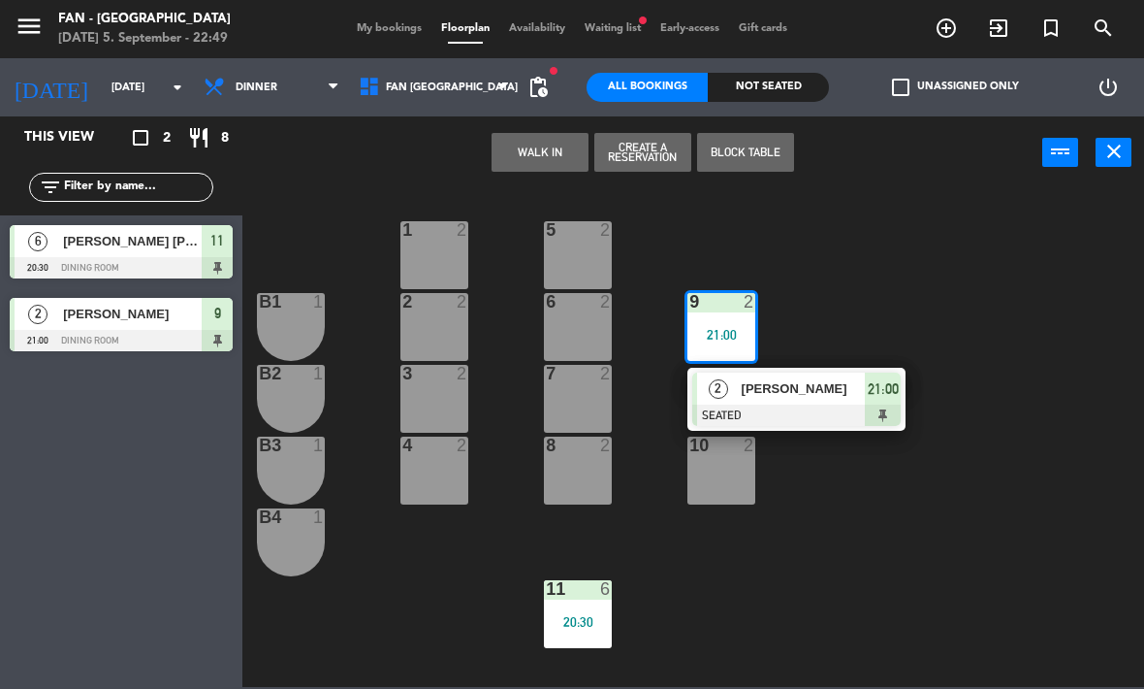
click at [783, 407] on div at bounding box center [796, 414] width 209 height 21
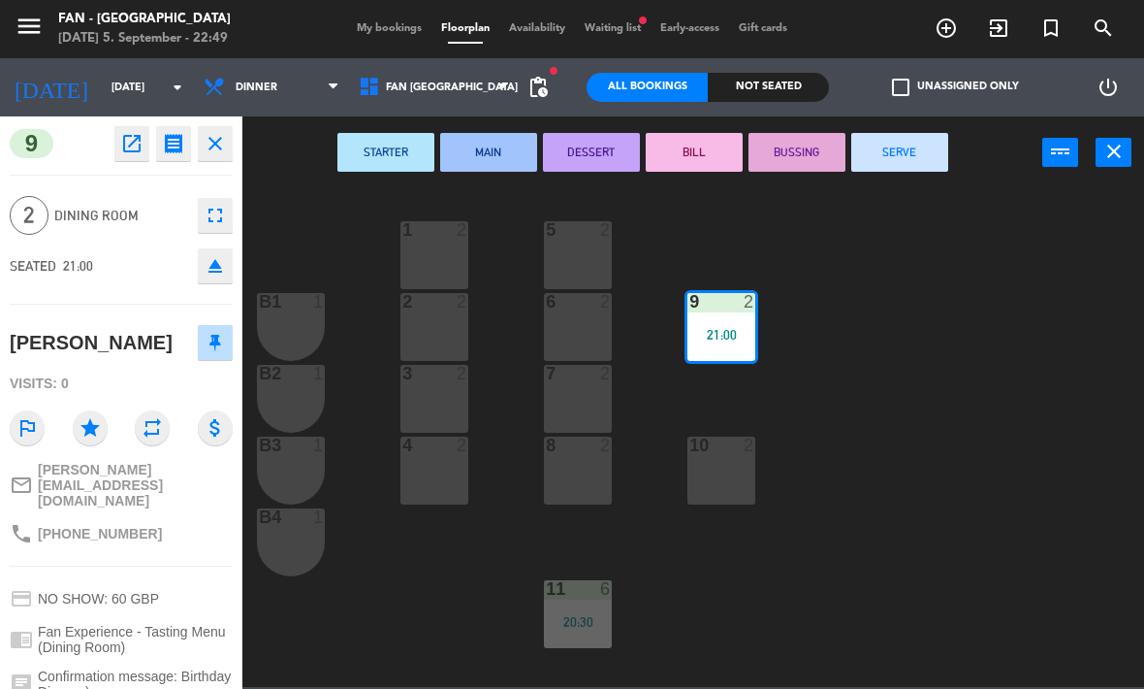
click at [915, 147] on button "SERVE" at bounding box center [899, 152] width 97 height 39
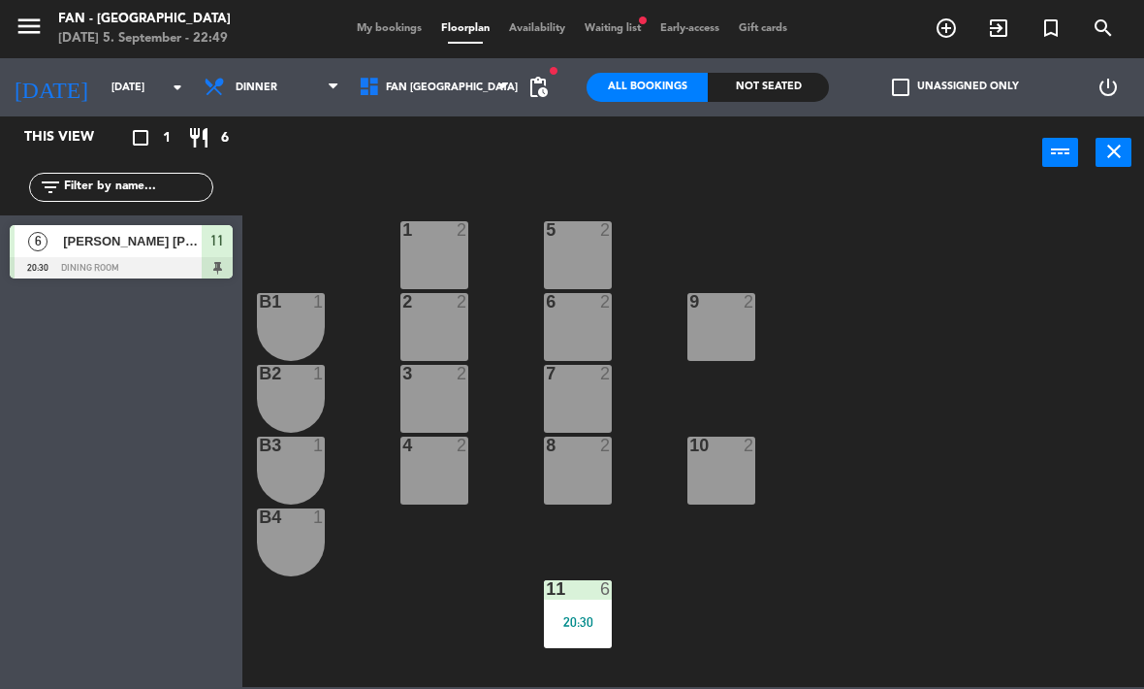
click at [614, 23] on span "Waiting list fiber_manual_record" at bounding box center [613, 28] width 76 height 11
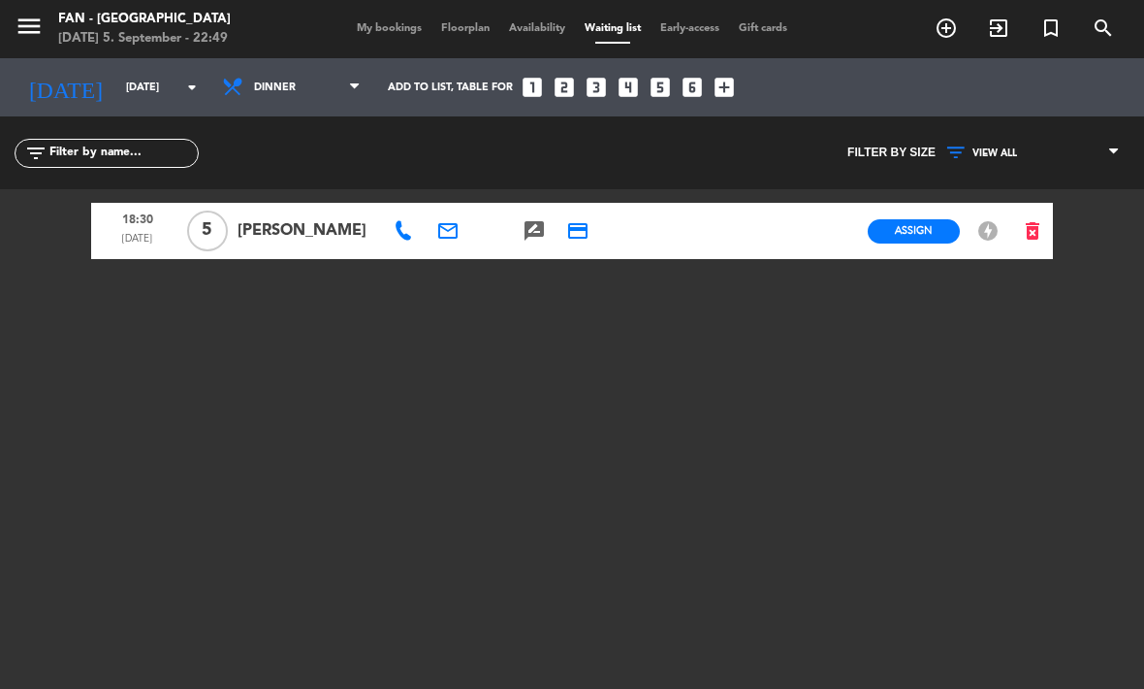
click at [1040, 223] on icon "delete_forever" at bounding box center [1032, 230] width 23 height 23
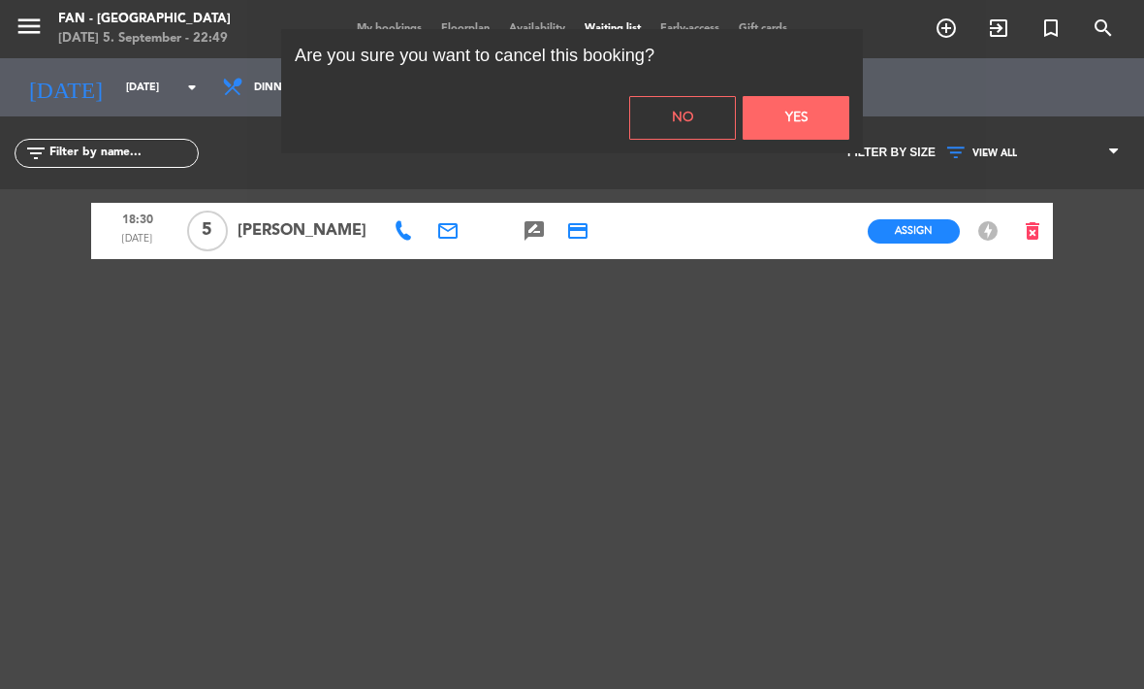
click at [802, 126] on button "Yes" at bounding box center [796, 118] width 107 height 44
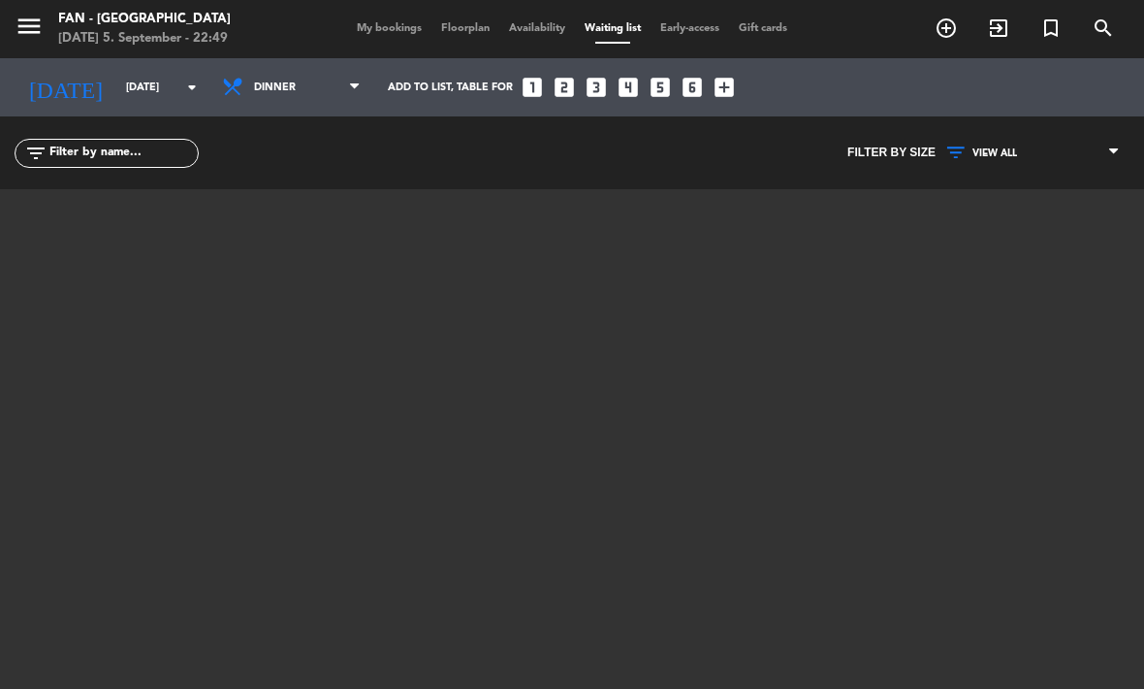
click at [542, 34] on span "Availability" at bounding box center [537, 28] width 76 height 11
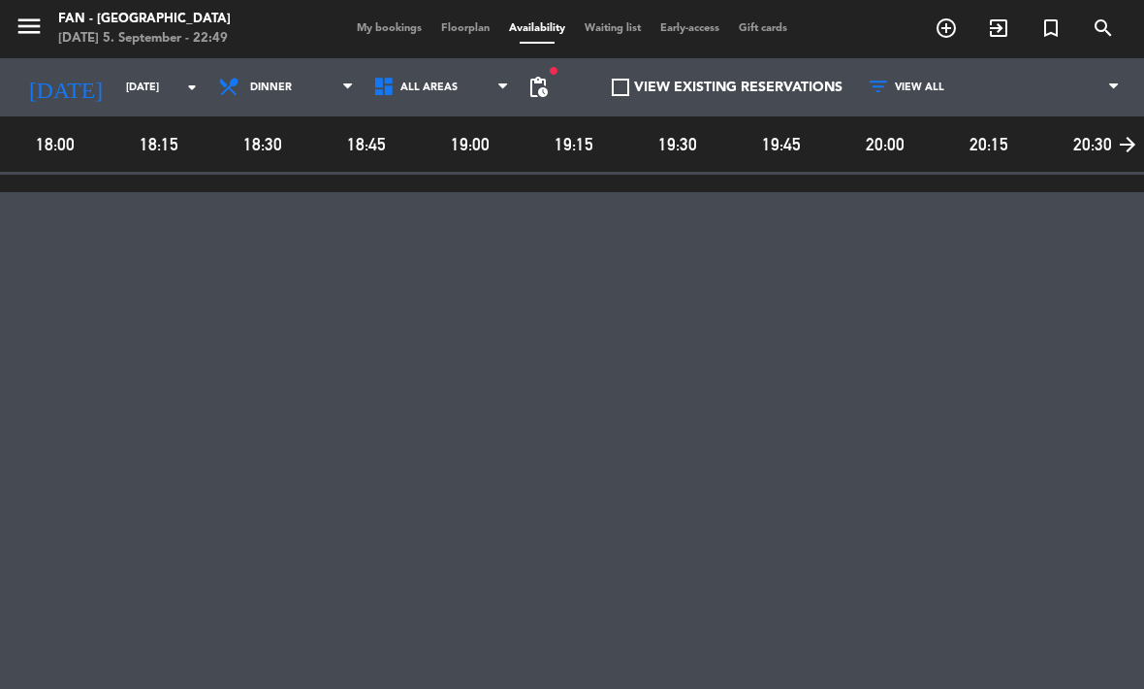
click at [393, 23] on span "My bookings" at bounding box center [389, 28] width 84 height 11
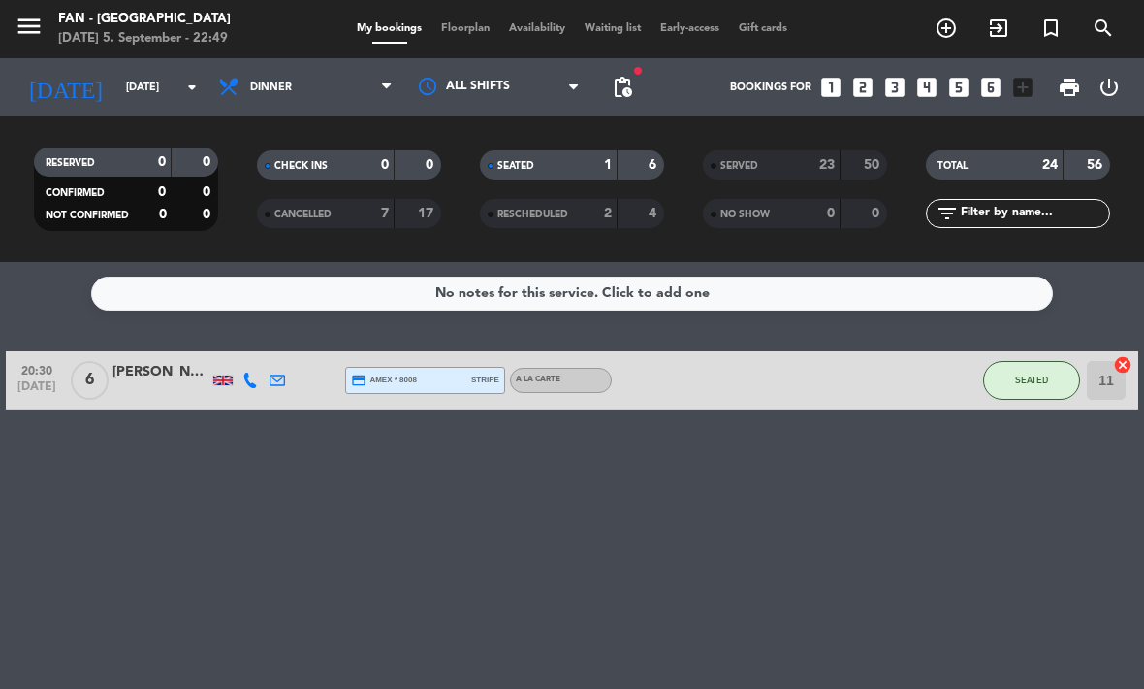
click at [128, 76] on input "[DATE]" at bounding box center [188, 88] width 144 height 32
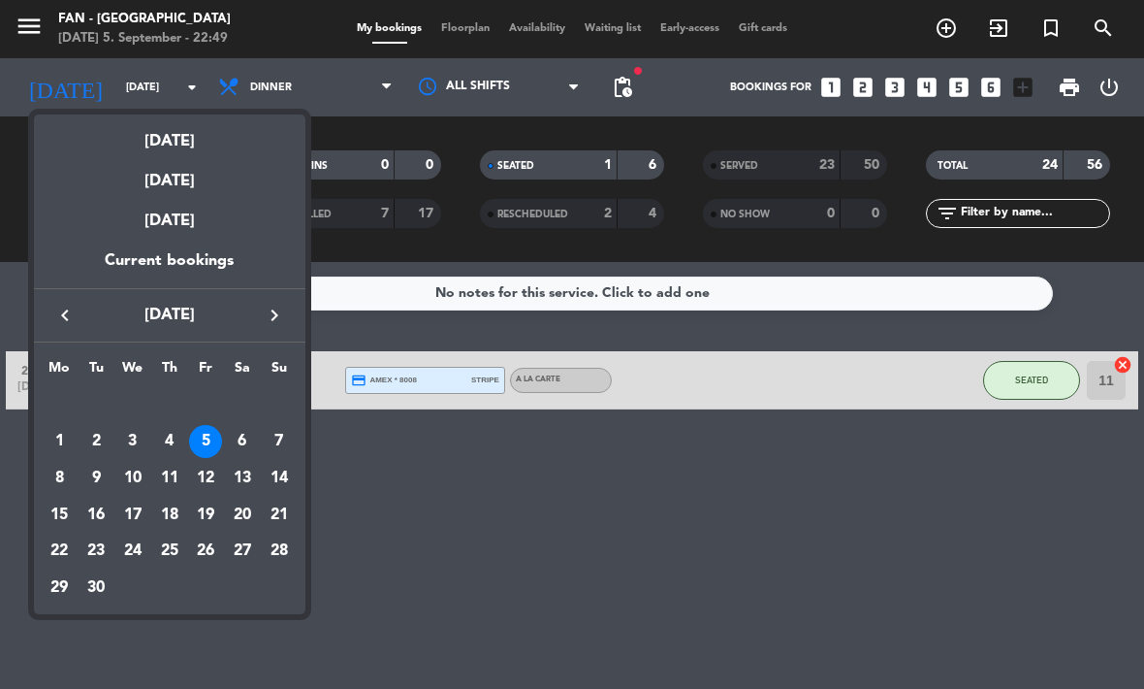
click at [240, 444] on div "6" at bounding box center [242, 441] width 33 height 33
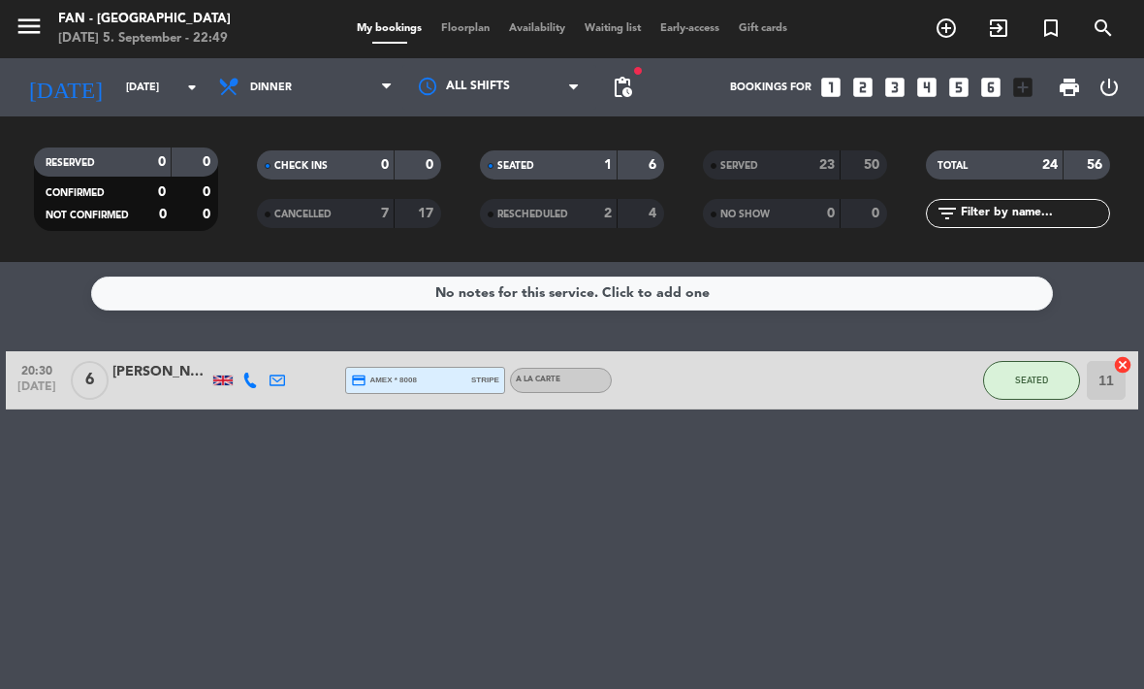
type input "[DATE]"
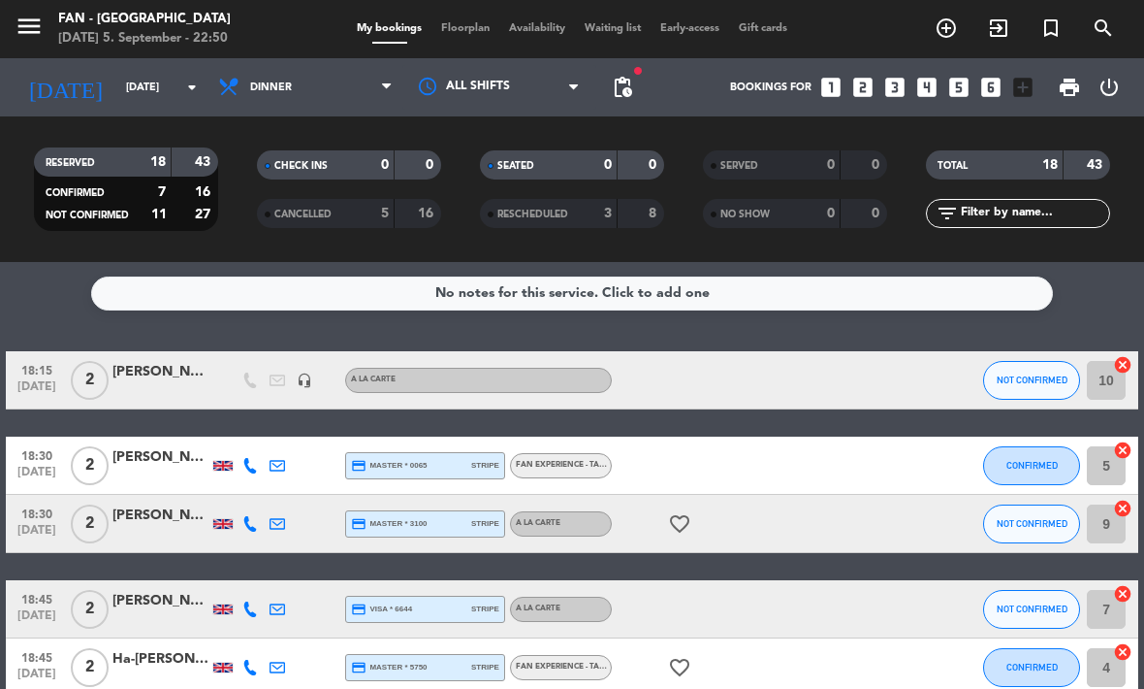
click at [633, 77] on span "pending_actions" at bounding box center [622, 87] width 23 height 23
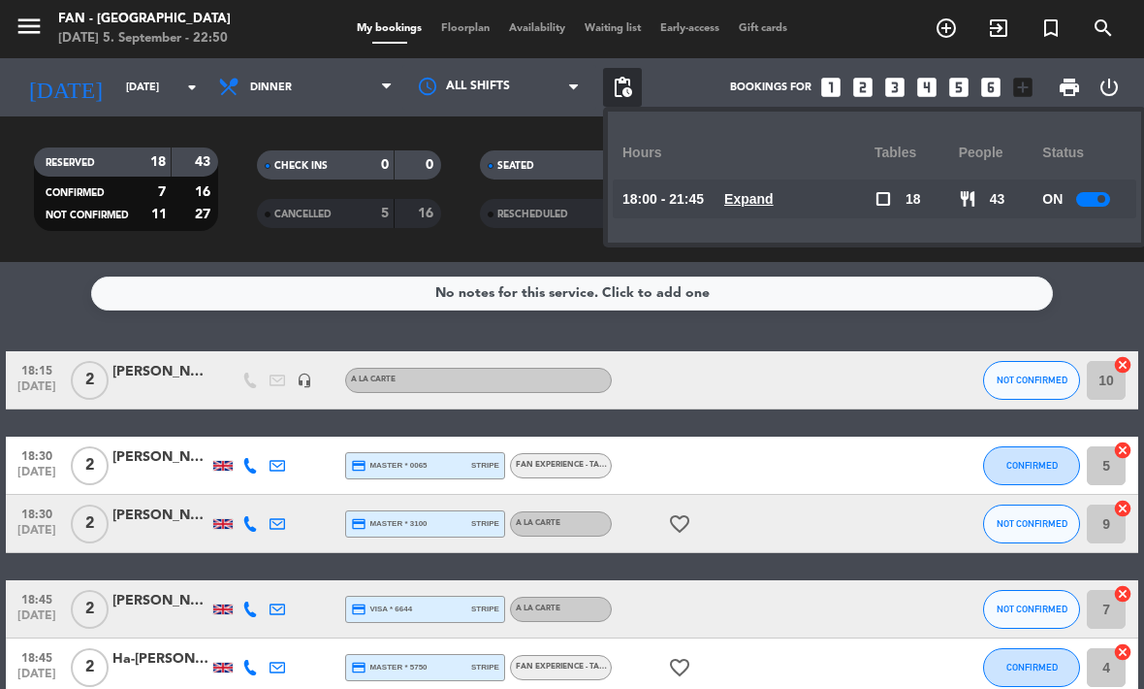
click at [756, 209] on span "Expand" at bounding box center [748, 199] width 49 height 22
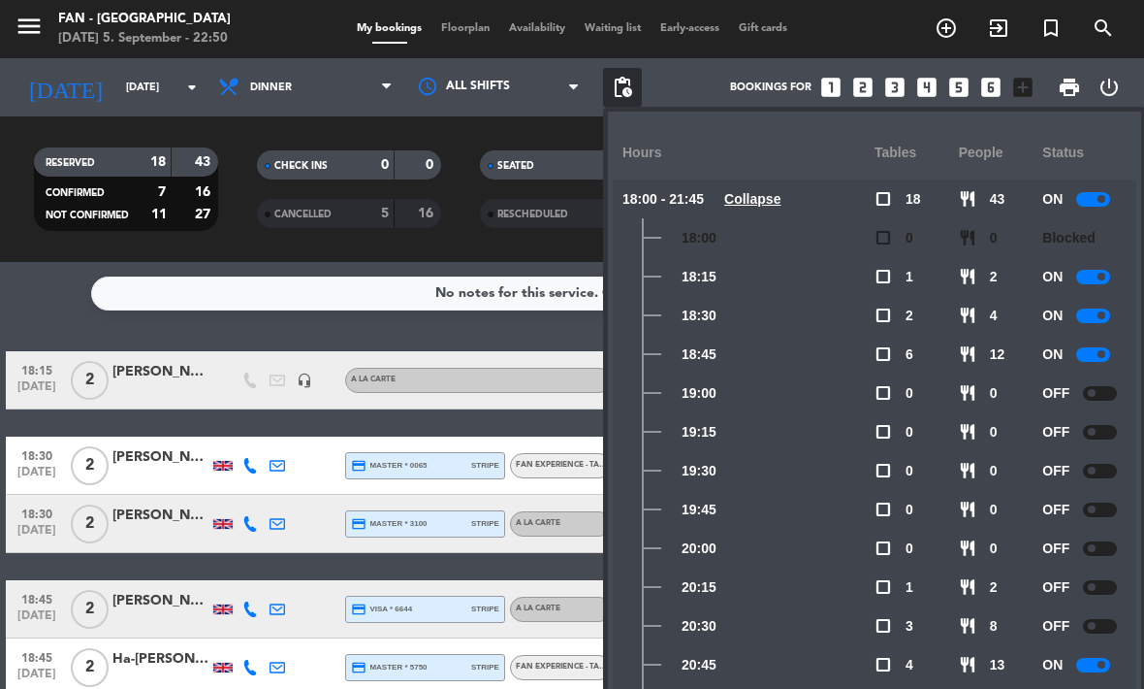
click at [550, 126] on div "RESERVED 18 43 CONFIRMED 7 16 NOT CONFIRMED 11 27 CHECK INS 0 0 CANCELLED 5 16 …" at bounding box center [572, 188] width 1144 height 145
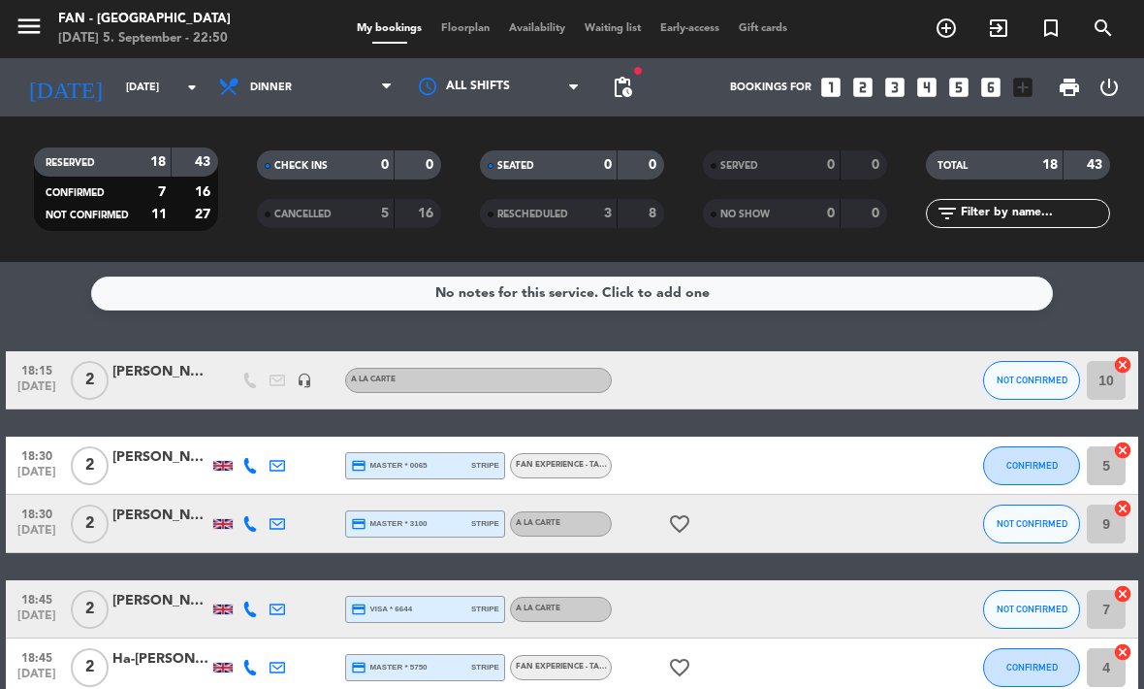
click at [454, 34] on span "Floorplan" at bounding box center [466, 28] width 68 height 11
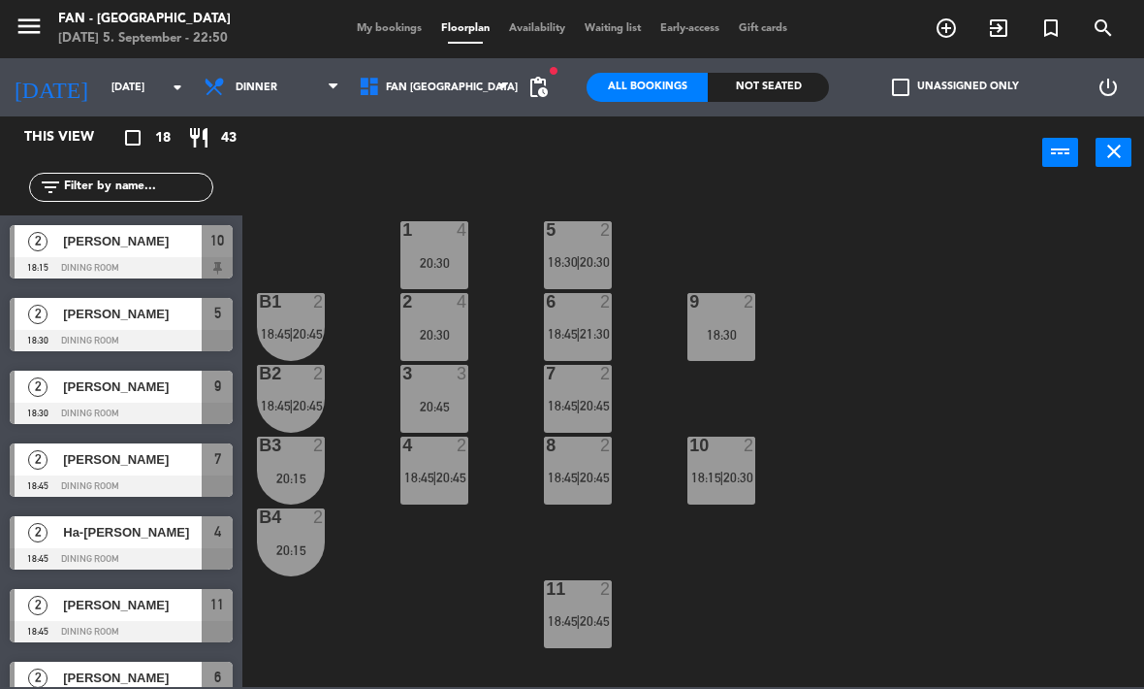
click at [446, 404] on div "20:45" at bounding box center [435, 407] width 68 height 14
click at [450, 594] on div "1 4 20:30 5 2 18:30 | 20:30 B1 2 18:45 | 20:45 2 4 20:30 9 2 18:30 6 2 18:45 | …" at bounding box center [699, 436] width 890 height 499
click at [450, 458] on div "4 2 18:45 | 20:45" at bounding box center [435, 470] width 68 height 68
click at [699, 607] on div "1 4 20:30 5 2 18:30 | 20:30 B1 2 18:45 | 20:45 2 4 20:30 9 2 18:30 6 2 18:45 | …" at bounding box center [699, 436] width 890 height 499
click at [439, 616] on div "1 4 20:30 5 2 18:30 | 20:30 B1 2 18:45 | 20:45 2 4 20:30 9 2 18:30 6 2 18:45 | …" at bounding box center [699, 436] width 890 height 499
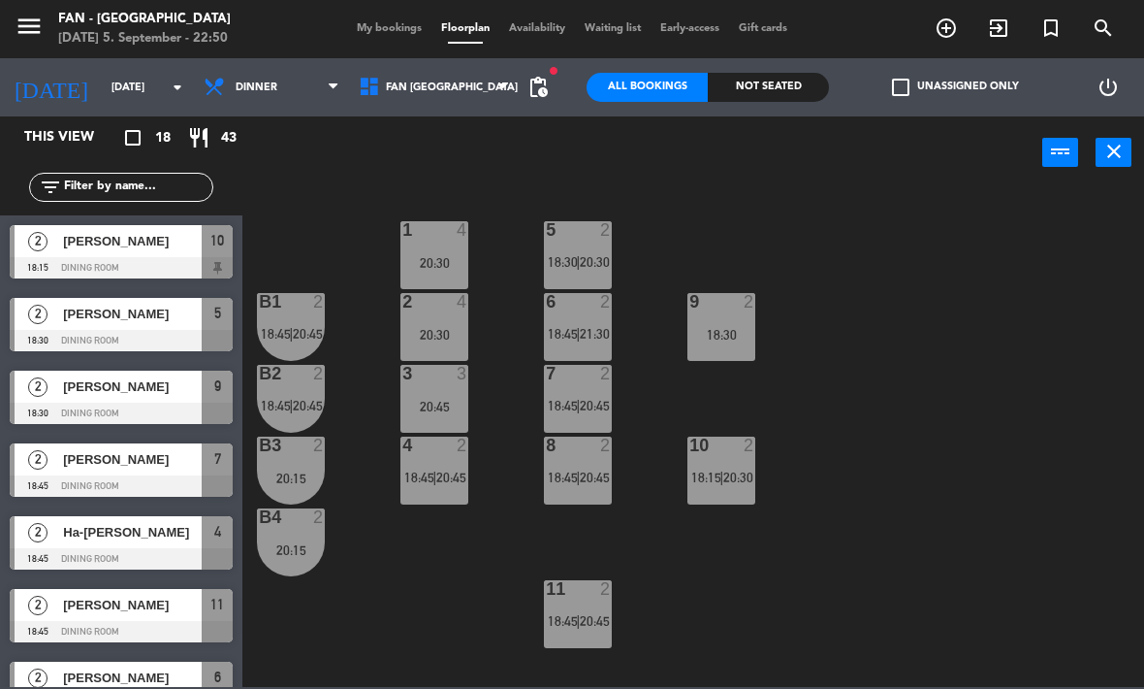
click at [436, 609] on div "1 4 20:30 5 2 18:30 | 20:30 B1 2 18:45 | 20:45 2 4 20:30 9 2 18:30 6 2 18:45 | …" at bounding box center [699, 436] width 890 height 499
